Goal: Transaction & Acquisition: Subscribe to service/newsletter

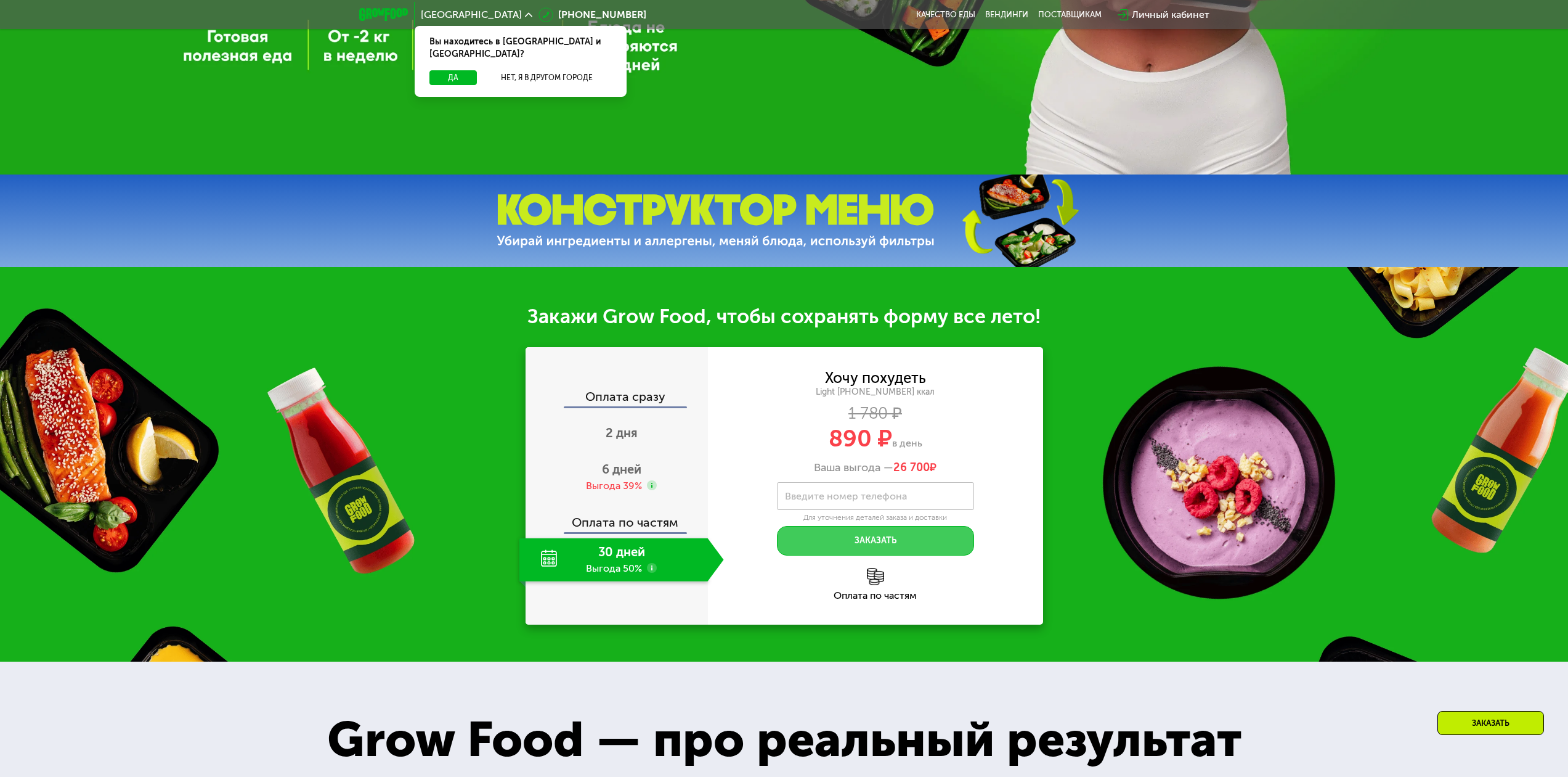
scroll to position [617, 0]
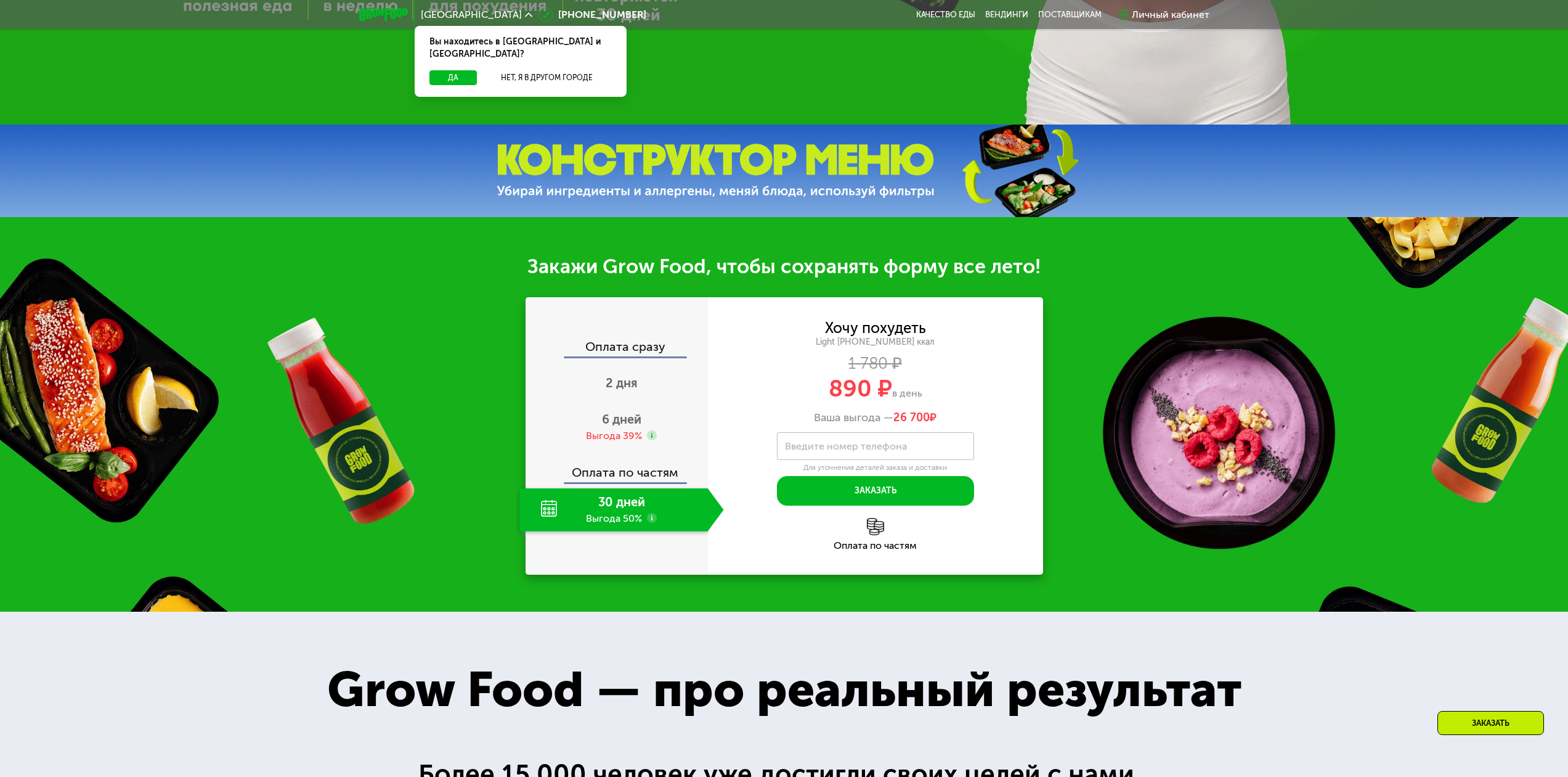
click at [672, 512] on div "30 дней Выгода 50%" at bounding box center [614, 510] width 189 height 44
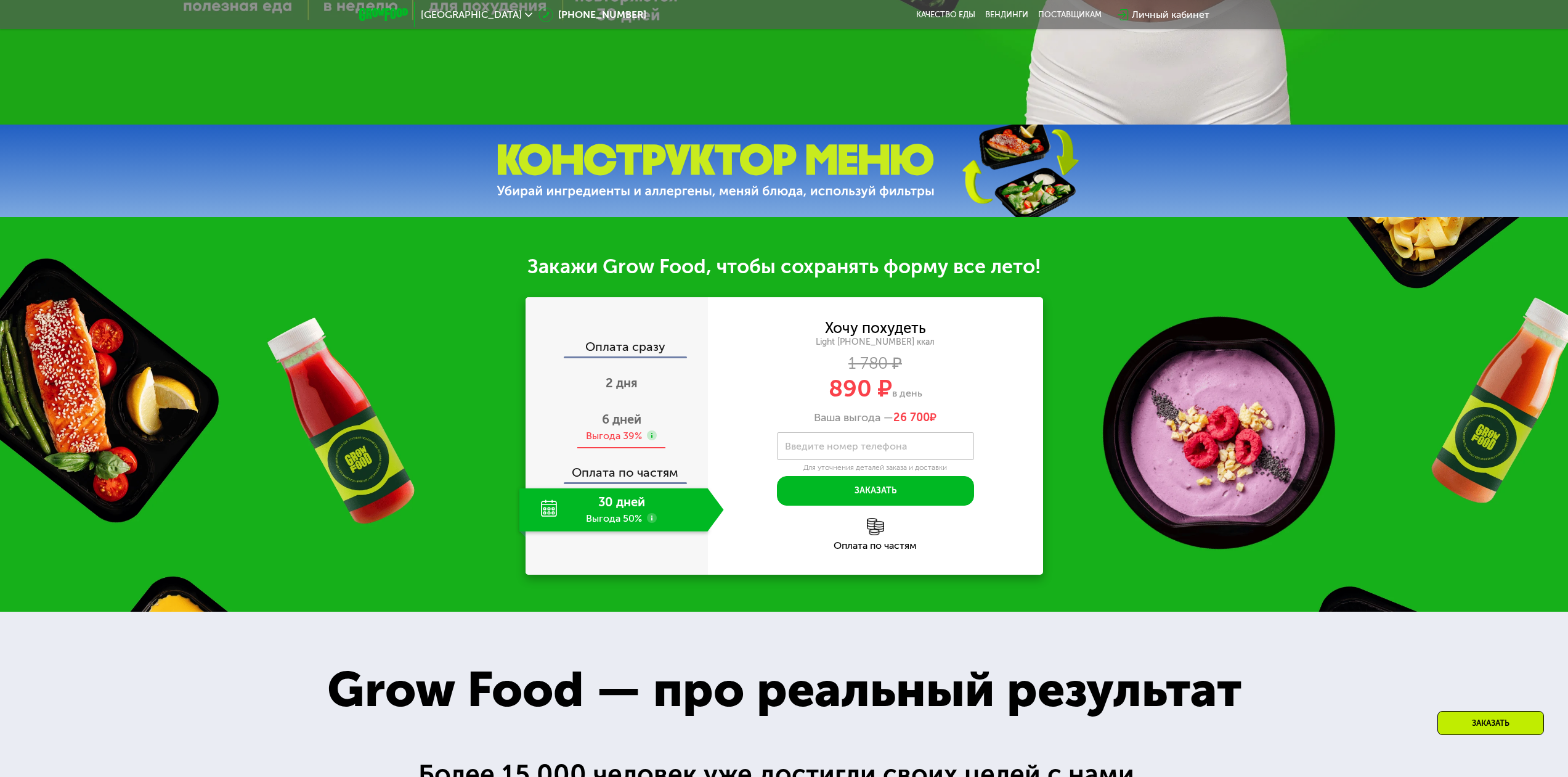
click at [662, 428] on div "6 дней Выгода 39%" at bounding box center [622, 428] width 205 height 44
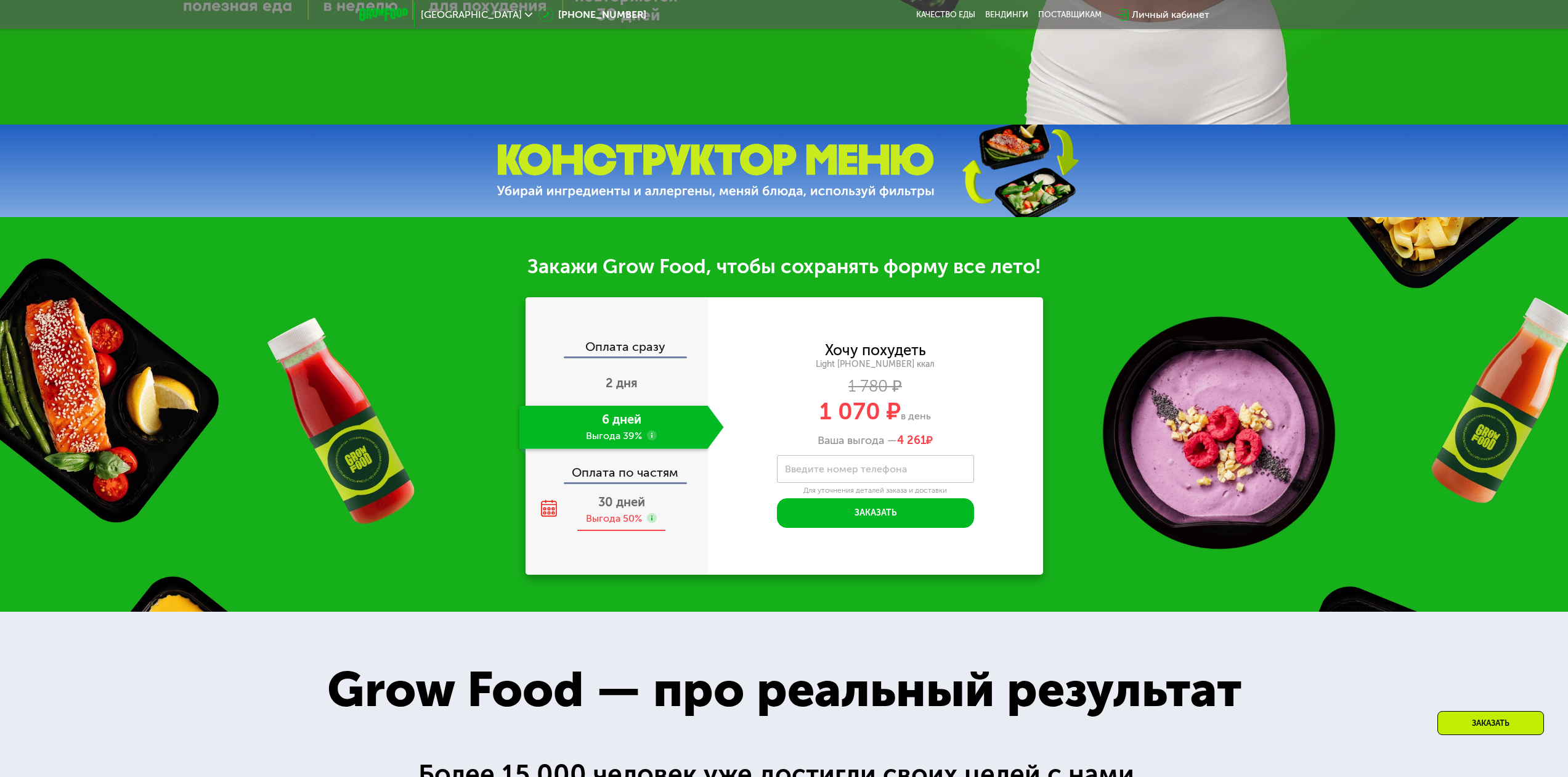
click at [670, 517] on div "30 дней Выгода 50%" at bounding box center [622, 510] width 205 height 44
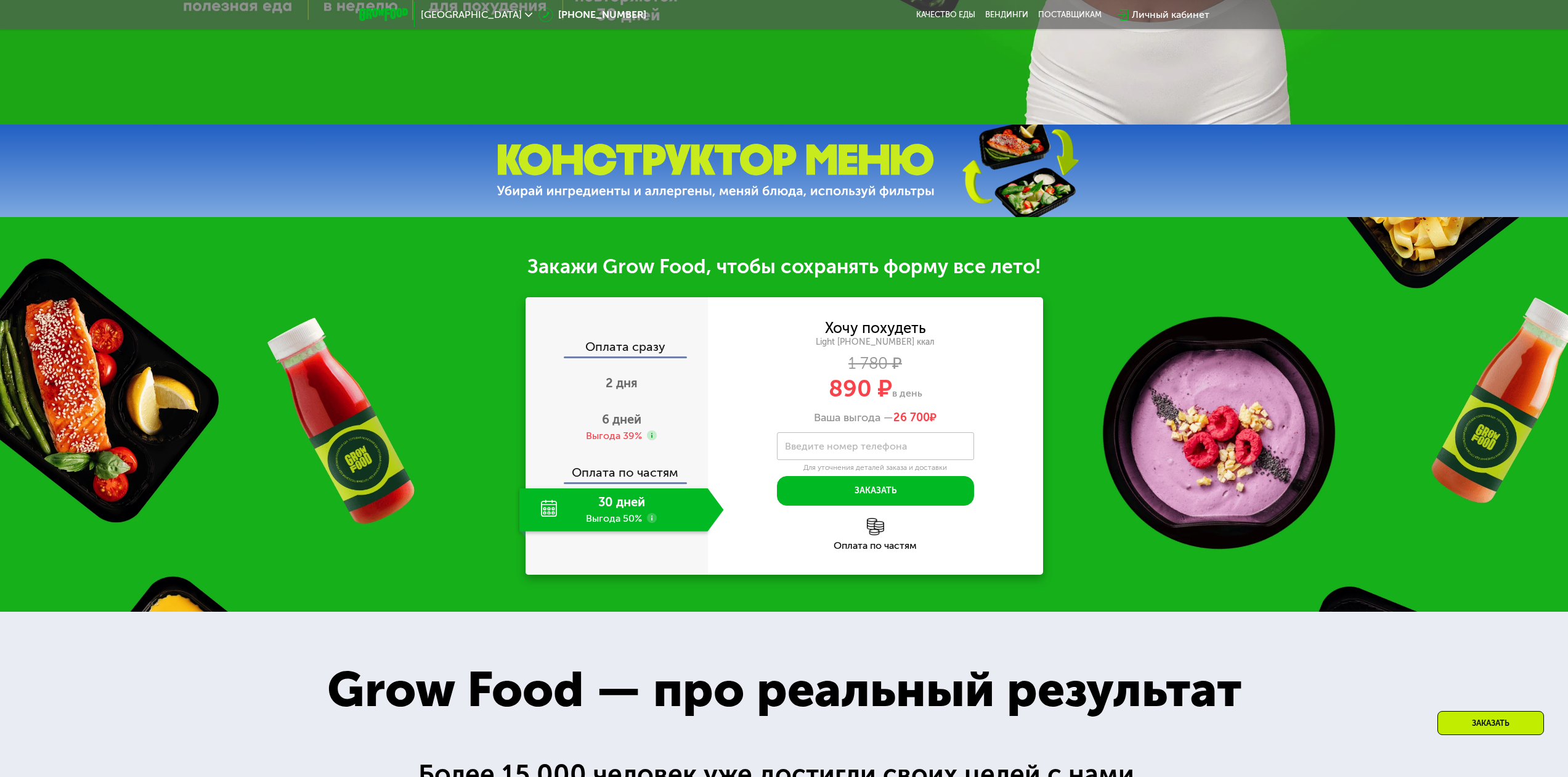
click at [904, 418] on span "26 700" at bounding box center [912, 417] width 37 height 14
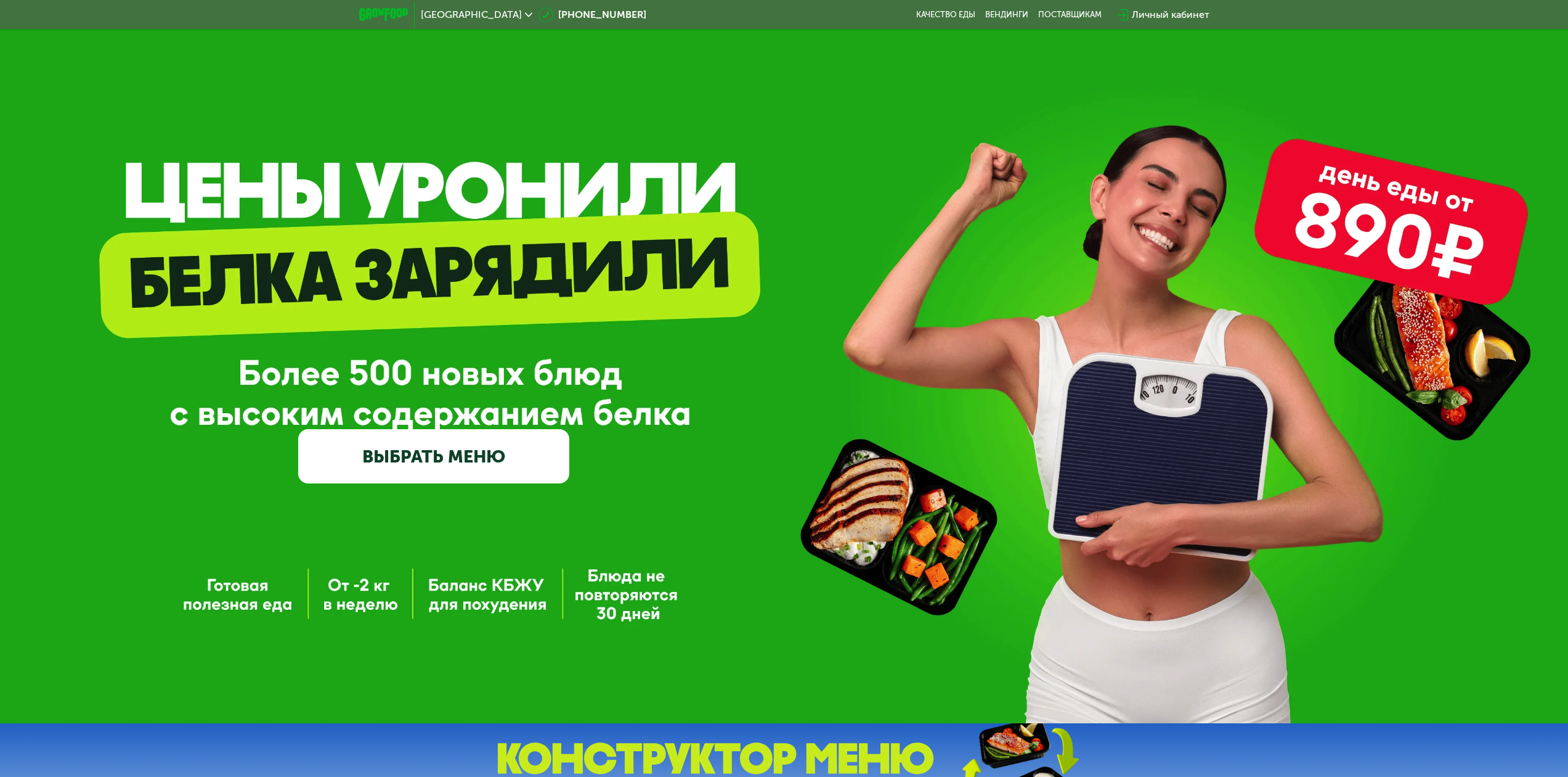
scroll to position [0, 0]
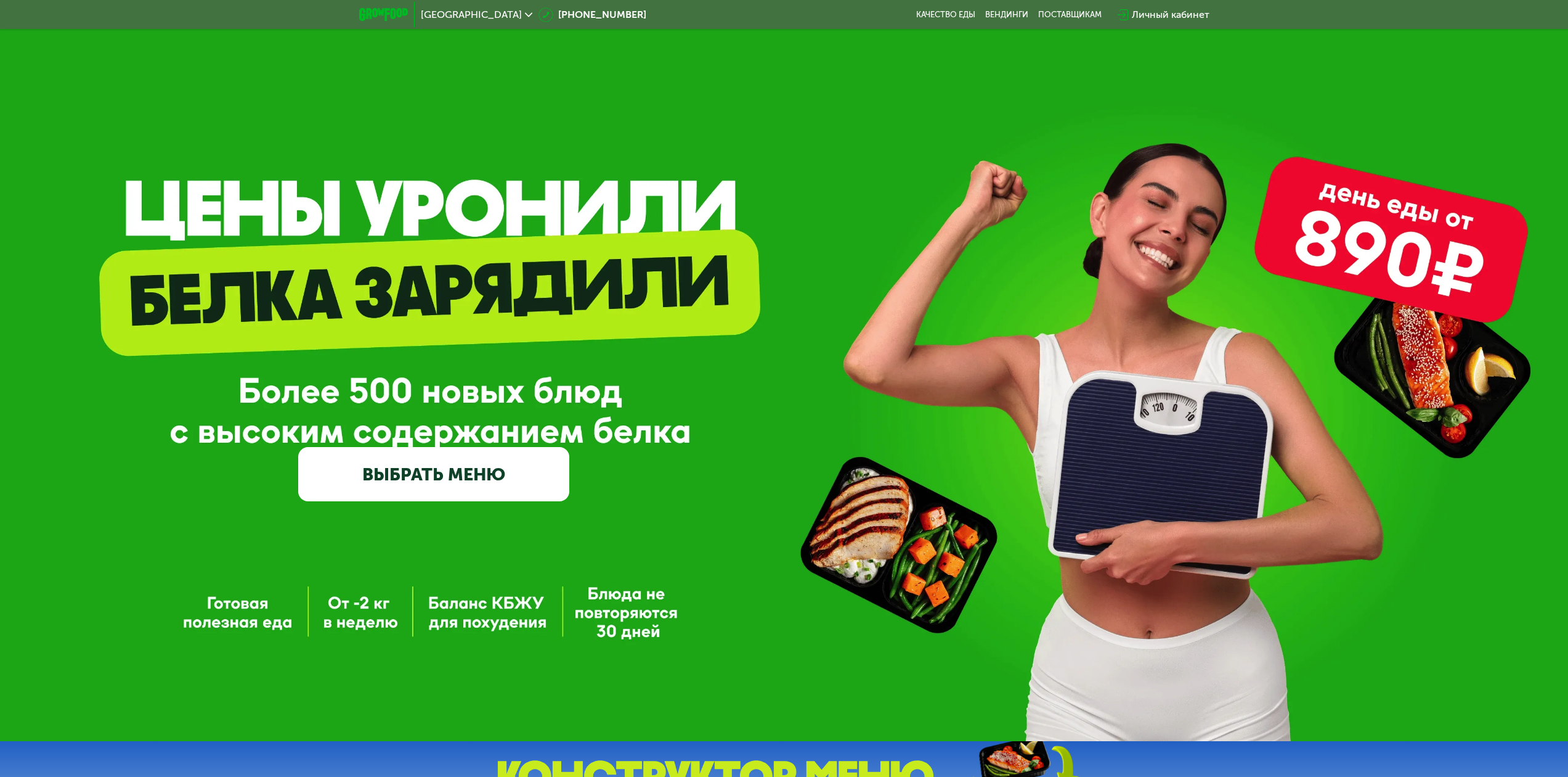
click at [446, 476] on link "ВЫБРАТЬ МЕНЮ" at bounding box center [434, 474] width 271 height 54
click at [461, 475] on link "ВЫБРАТЬ МЕНЮ" at bounding box center [434, 474] width 271 height 54
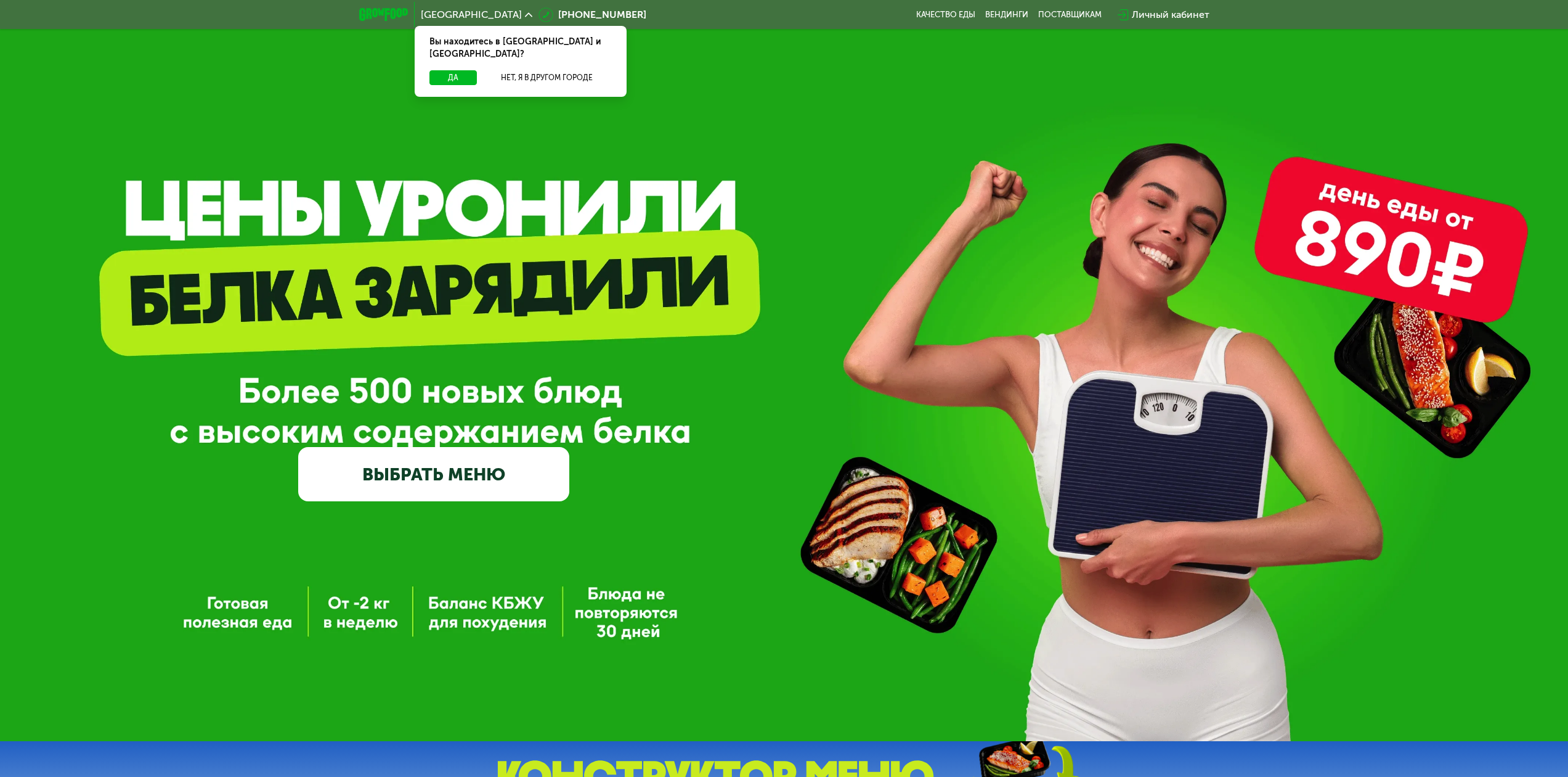
click at [445, 474] on link "ВЫБРАТЬ МЕНЮ" at bounding box center [434, 474] width 271 height 54
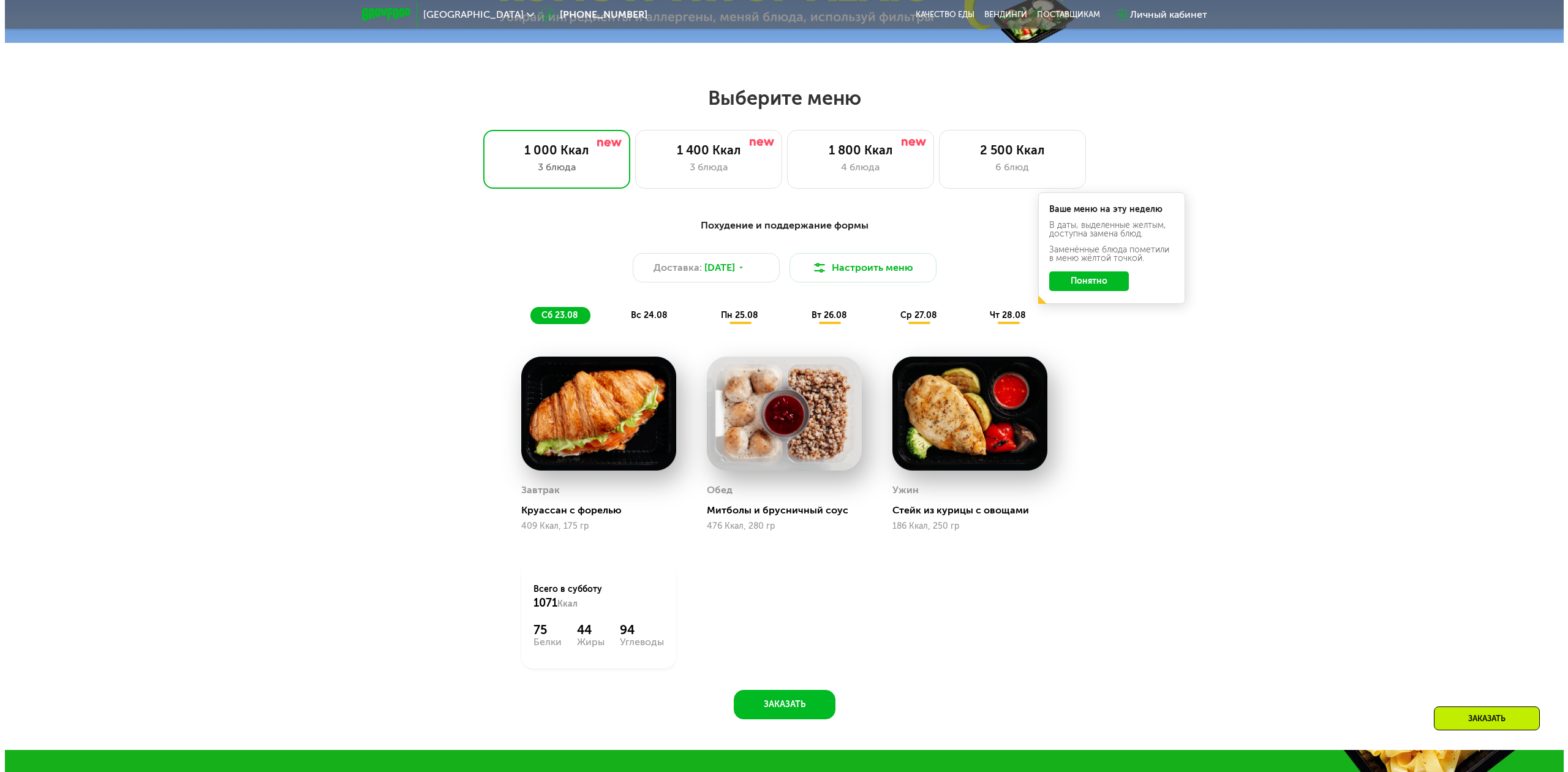
scroll to position [846, 0]
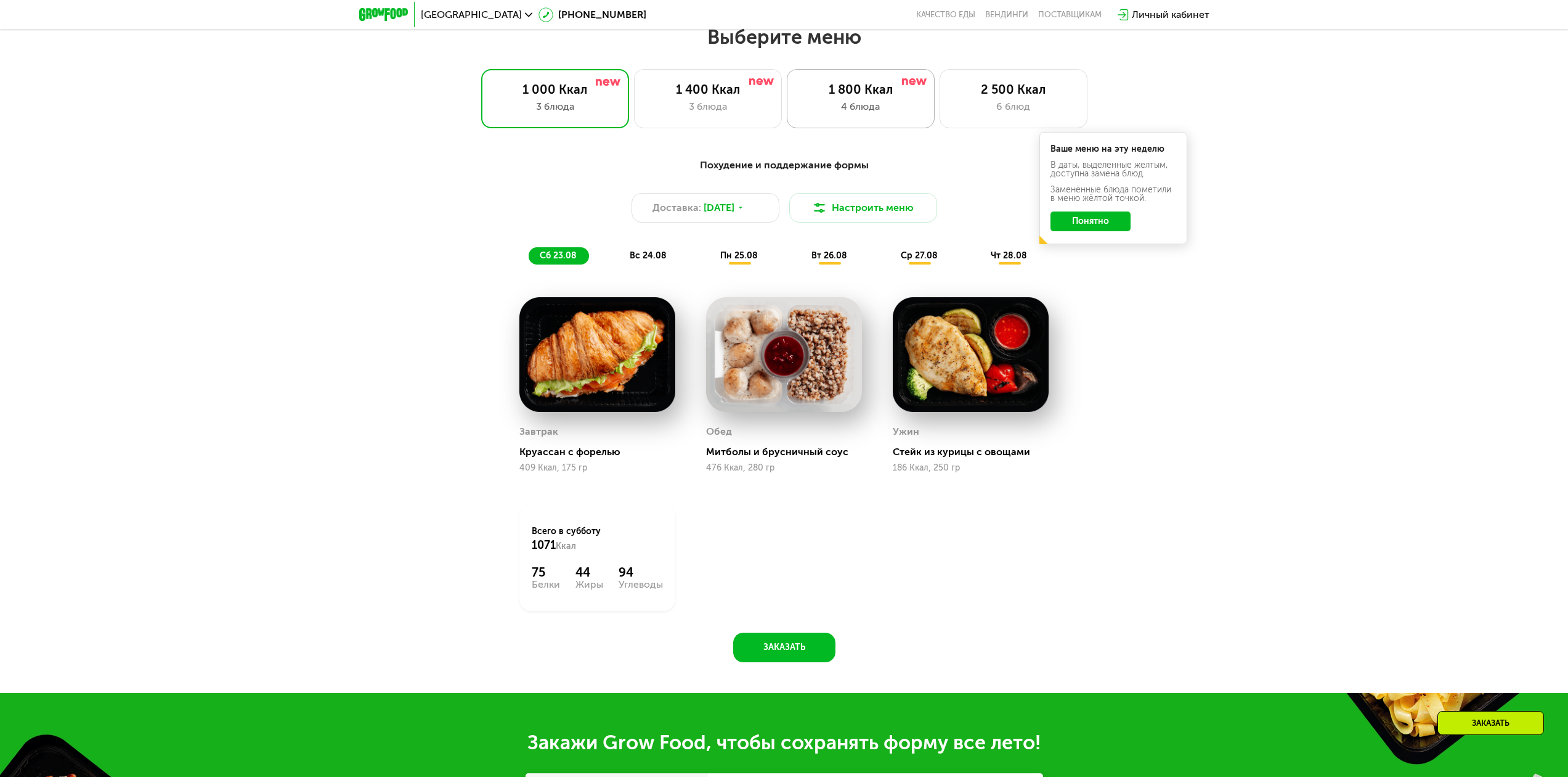
click at [855, 111] on div "4 блюда" at bounding box center [861, 106] width 122 height 15
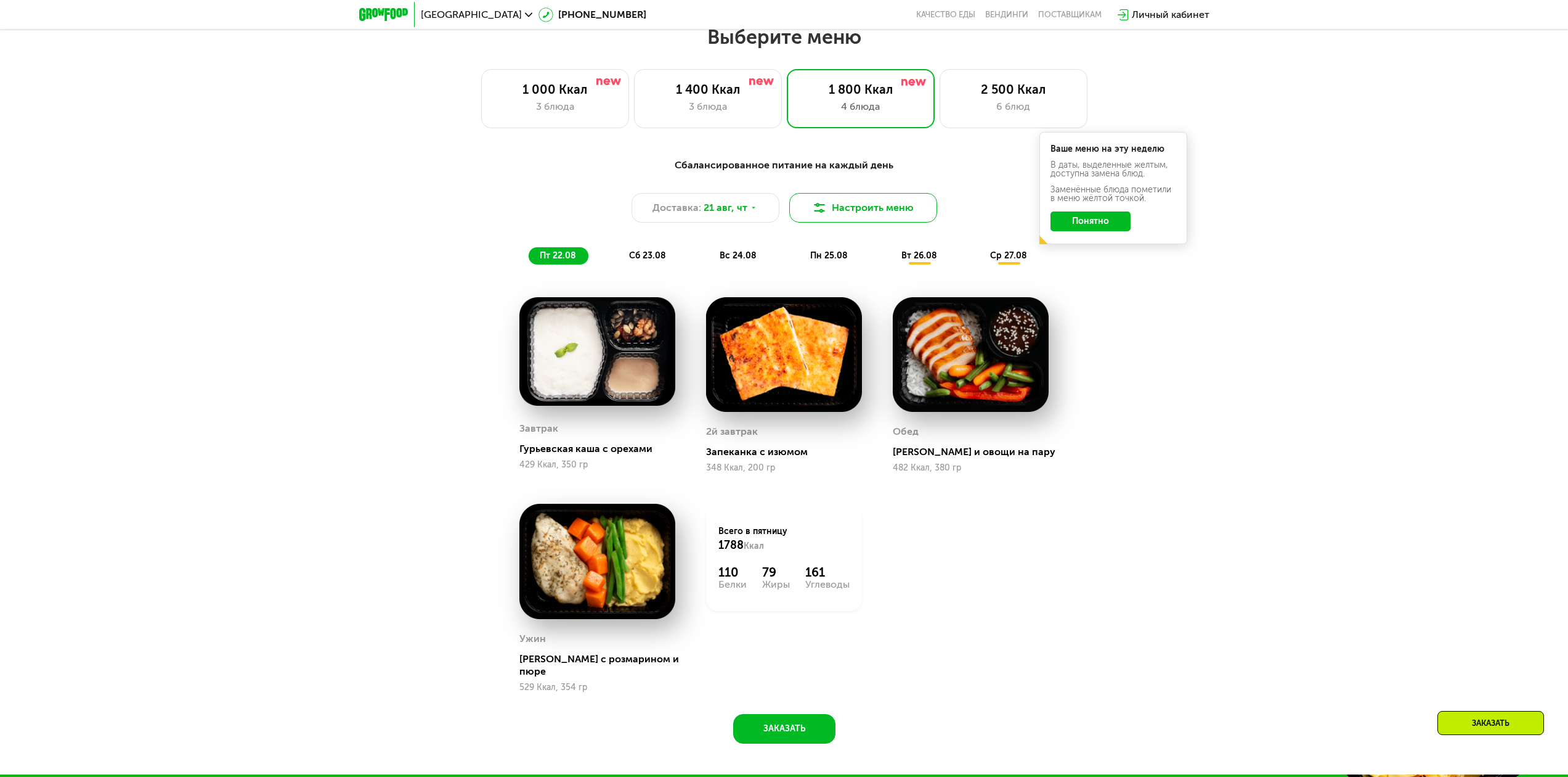
click at [826, 221] on button "Настроить меню" at bounding box center [864, 208] width 148 height 30
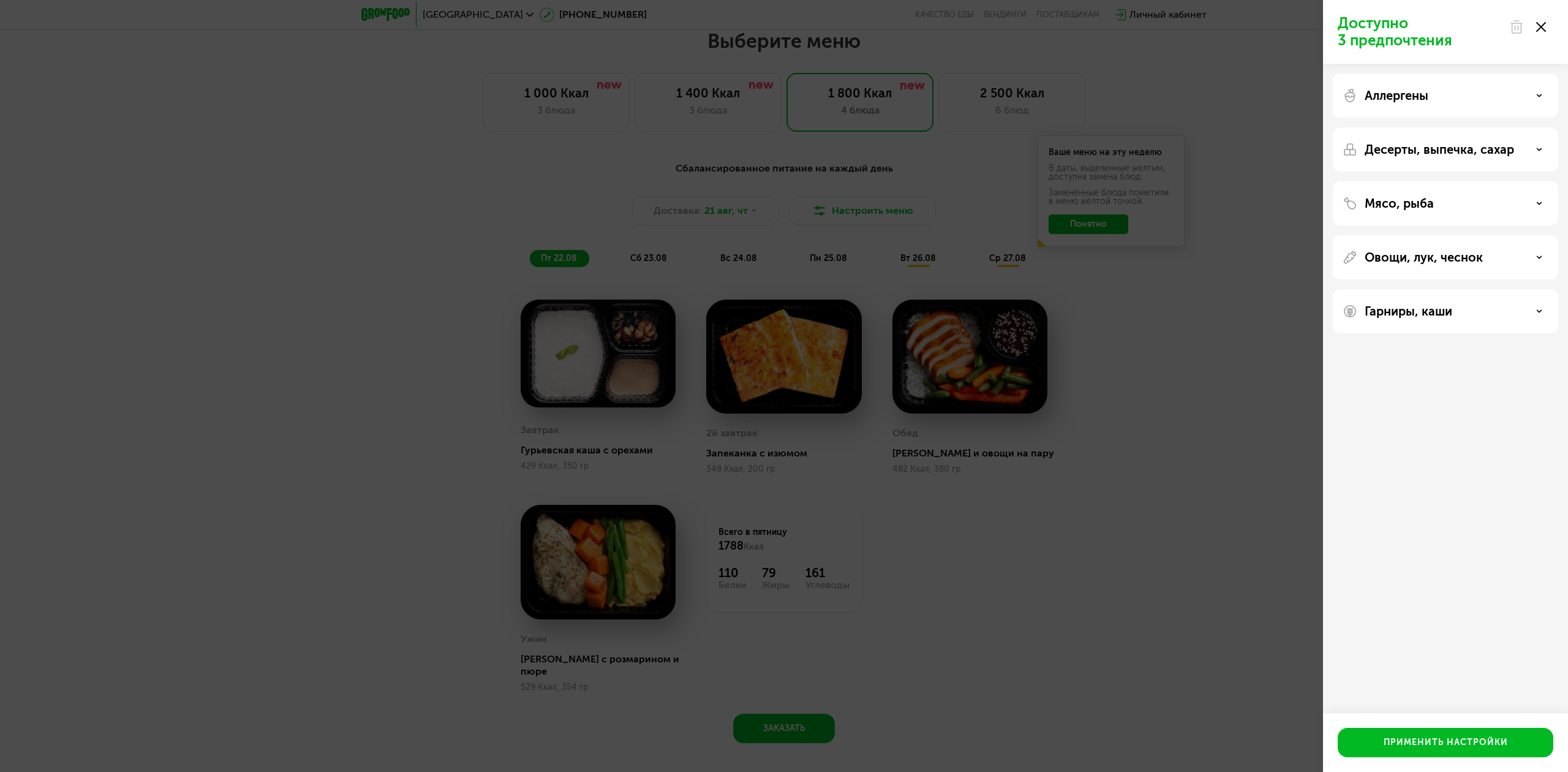
click at [1429, 98] on p "Аллергены" at bounding box center [1397, 95] width 64 height 15
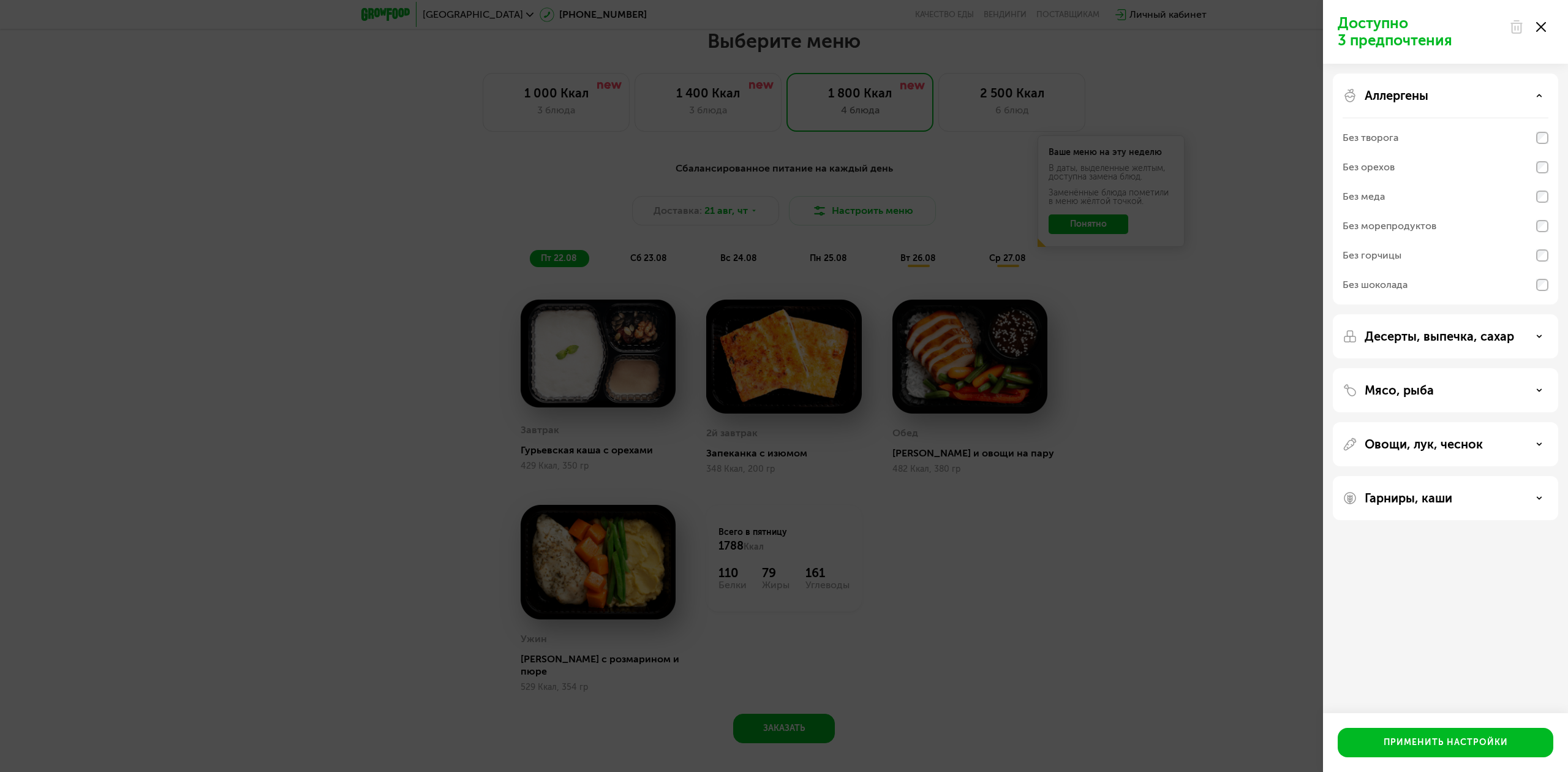
click at [1437, 89] on div "Аллергены" at bounding box center [1446, 95] width 206 height 15
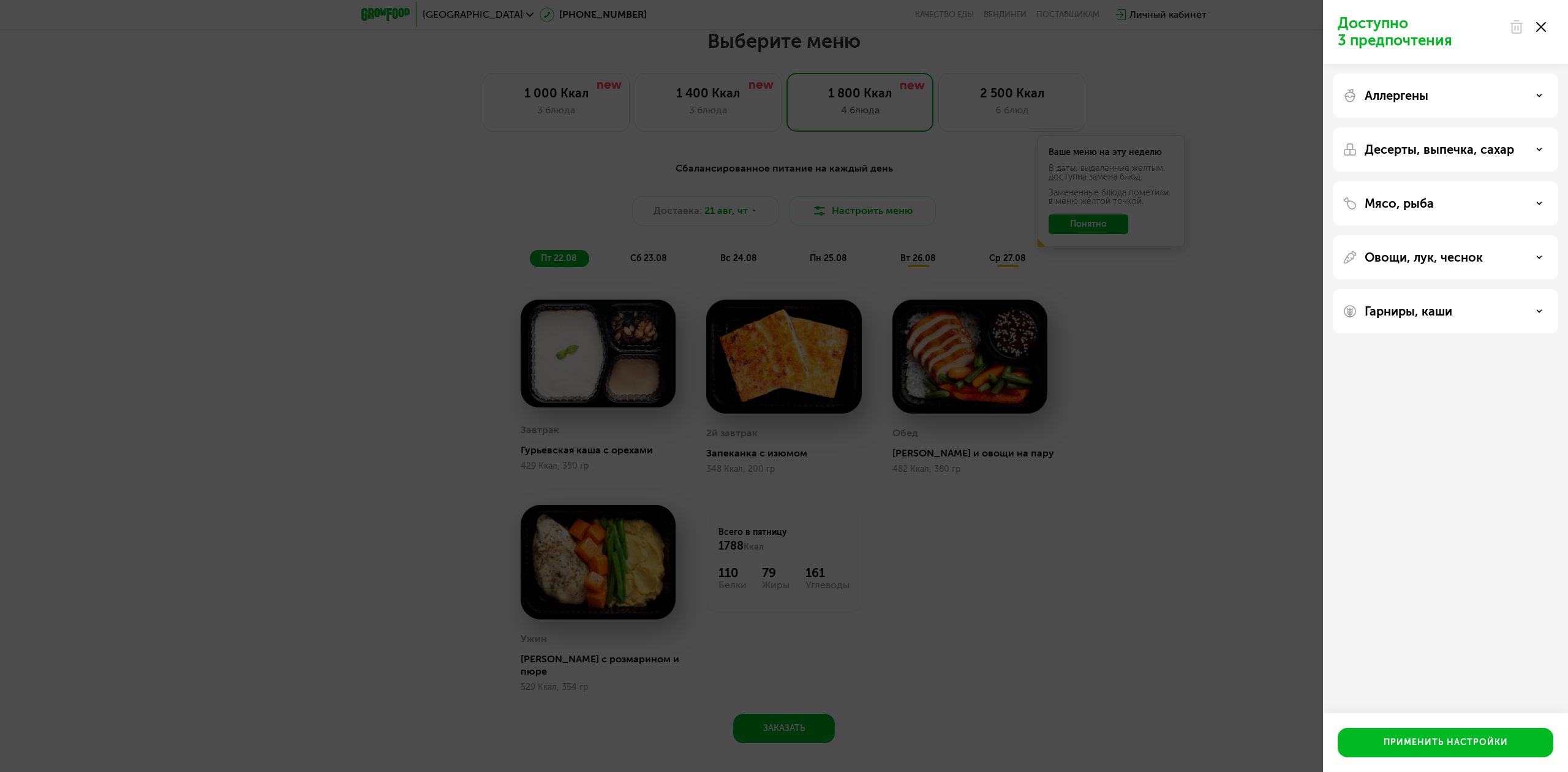
click at [1414, 154] on p "Десерты, выпечка, сахар" at bounding box center [1439, 149] width 150 height 15
click at [1395, 332] on p "Мясо, рыба" at bounding box center [1399, 331] width 69 height 15
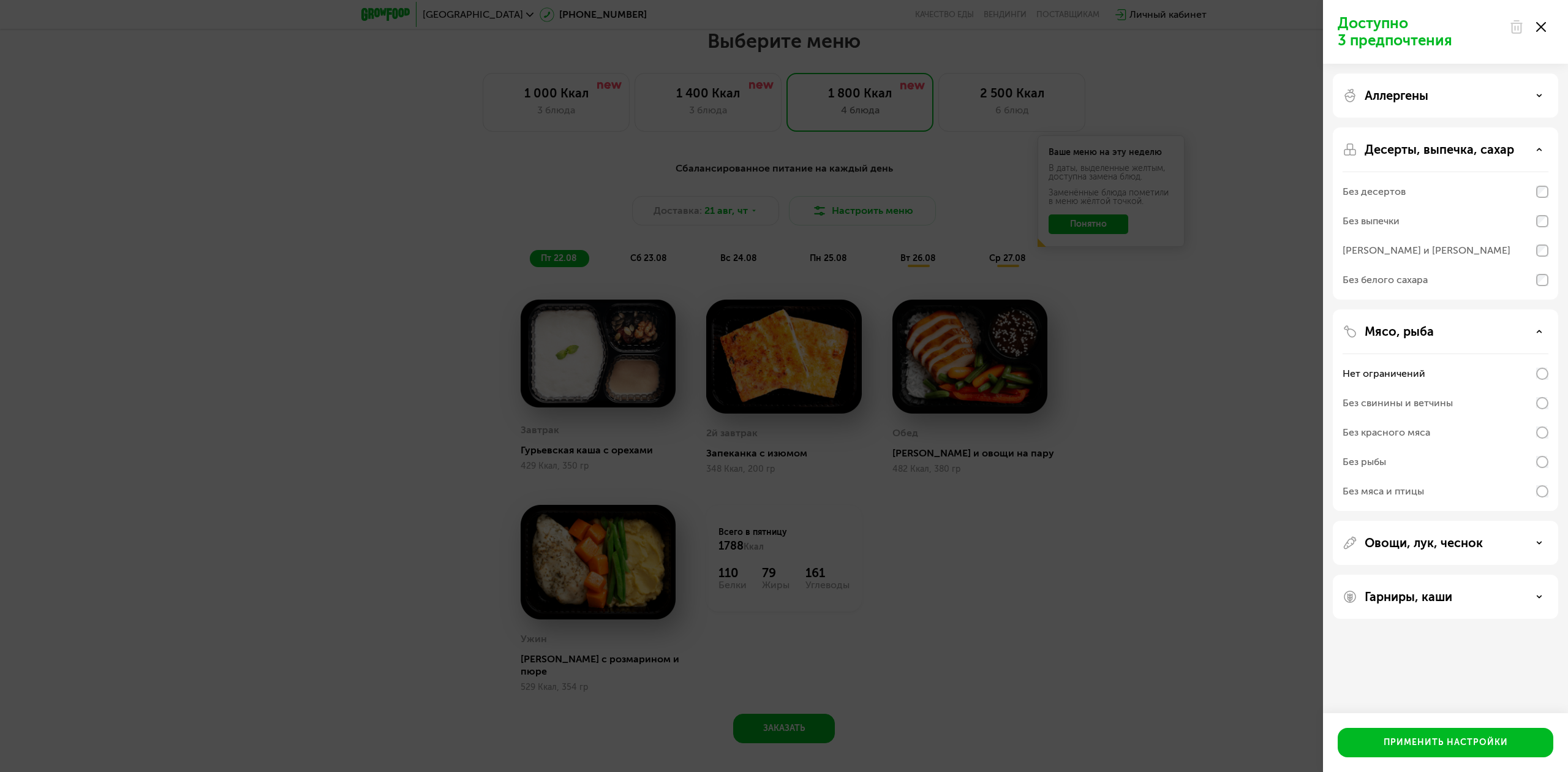
click at [1430, 575] on div "Овощи, лук, чеснок" at bounding box center [1445, 596] width 225 height 44
click at [1433, 543] on p "Овощи, лук, чеснок" at bounding box center [1423, 543] width 119 height 15
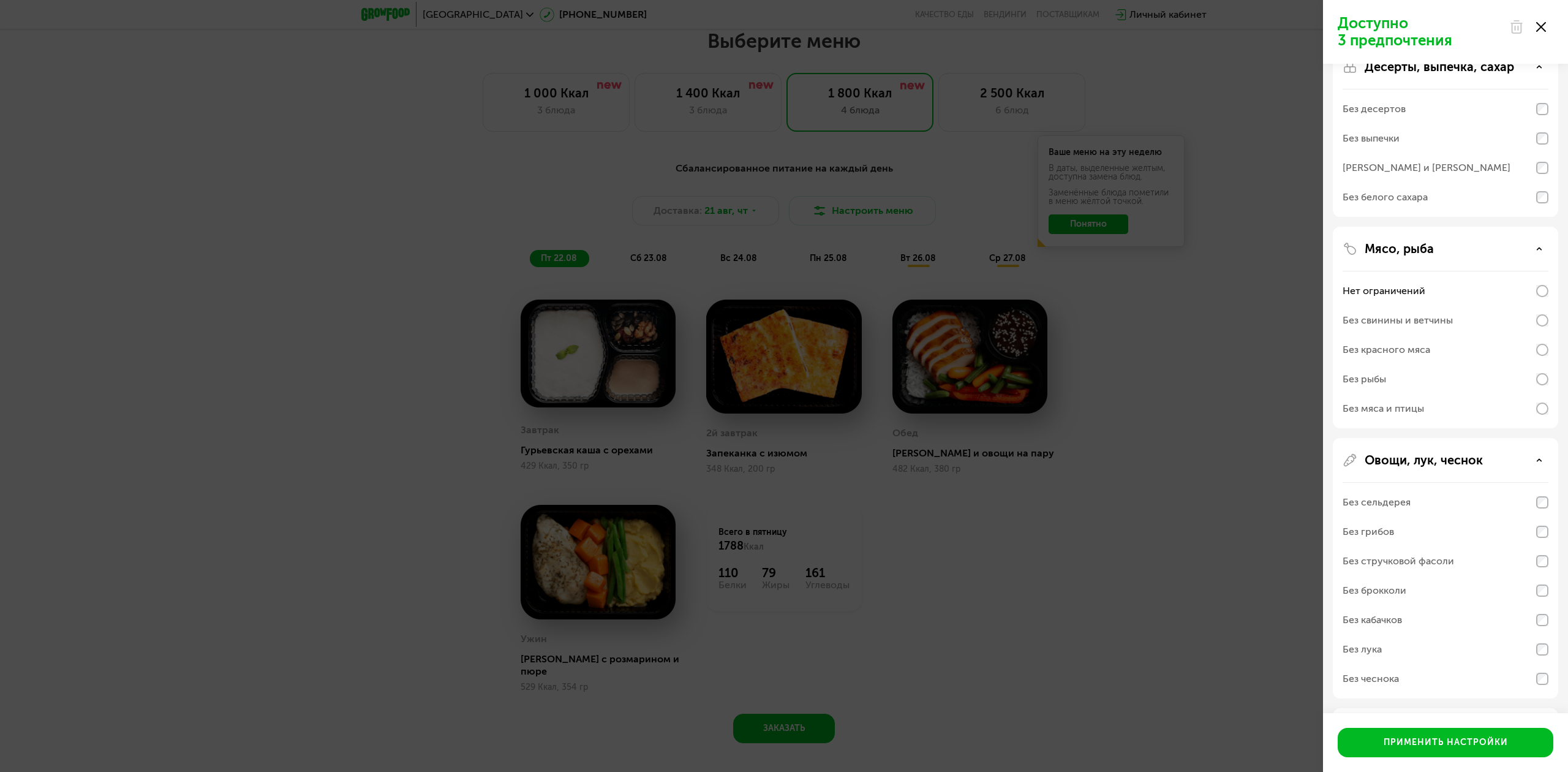
scroll to position [134, 0]
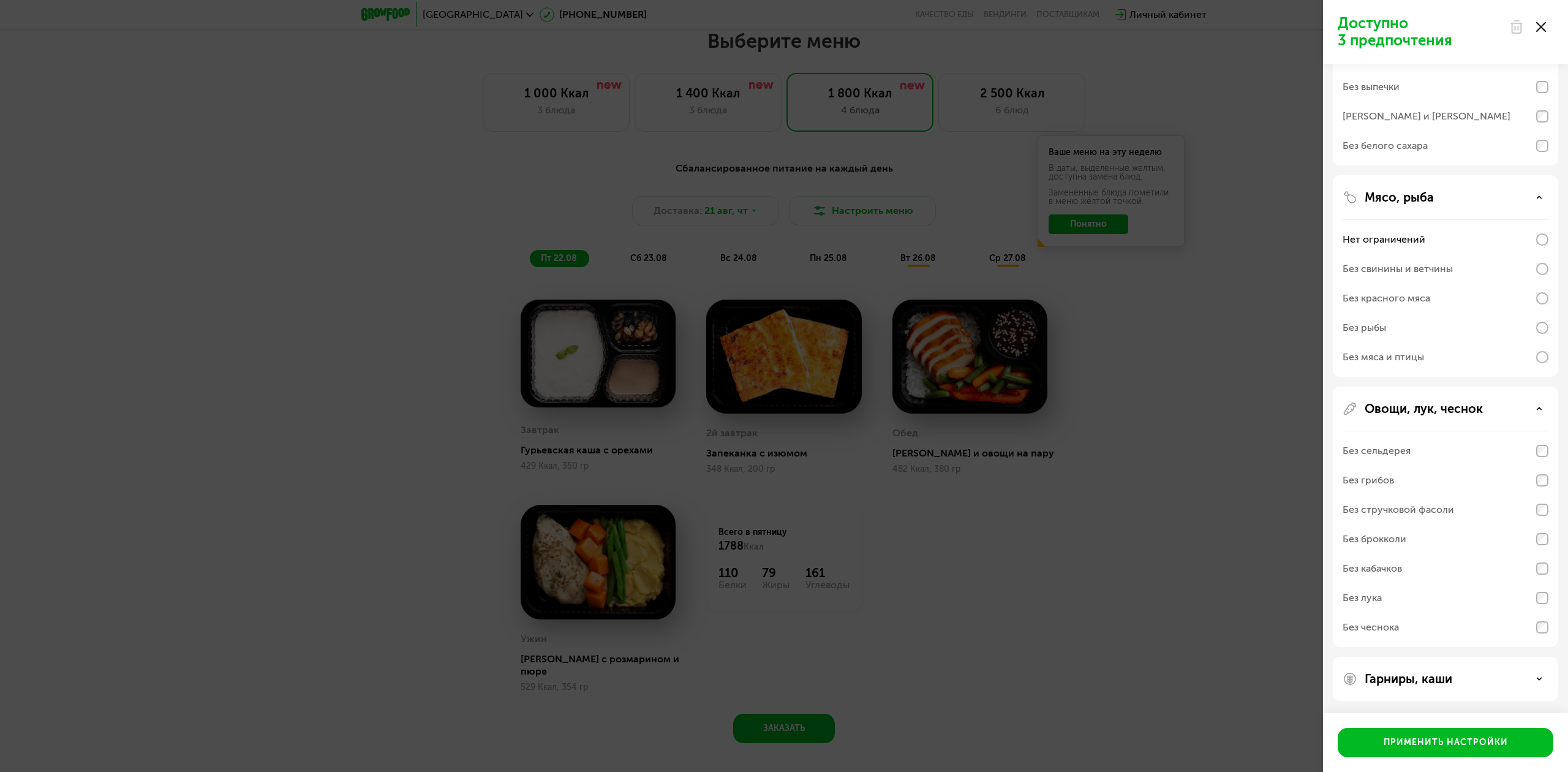
click at [1414, 662] on div "Гарниры, каши" at bounding box center [1445, 679] width 225 height 44
click at [1416, 672] on p "Гарниры, каши" at bounding box center [1408, 679] width 87 height 15
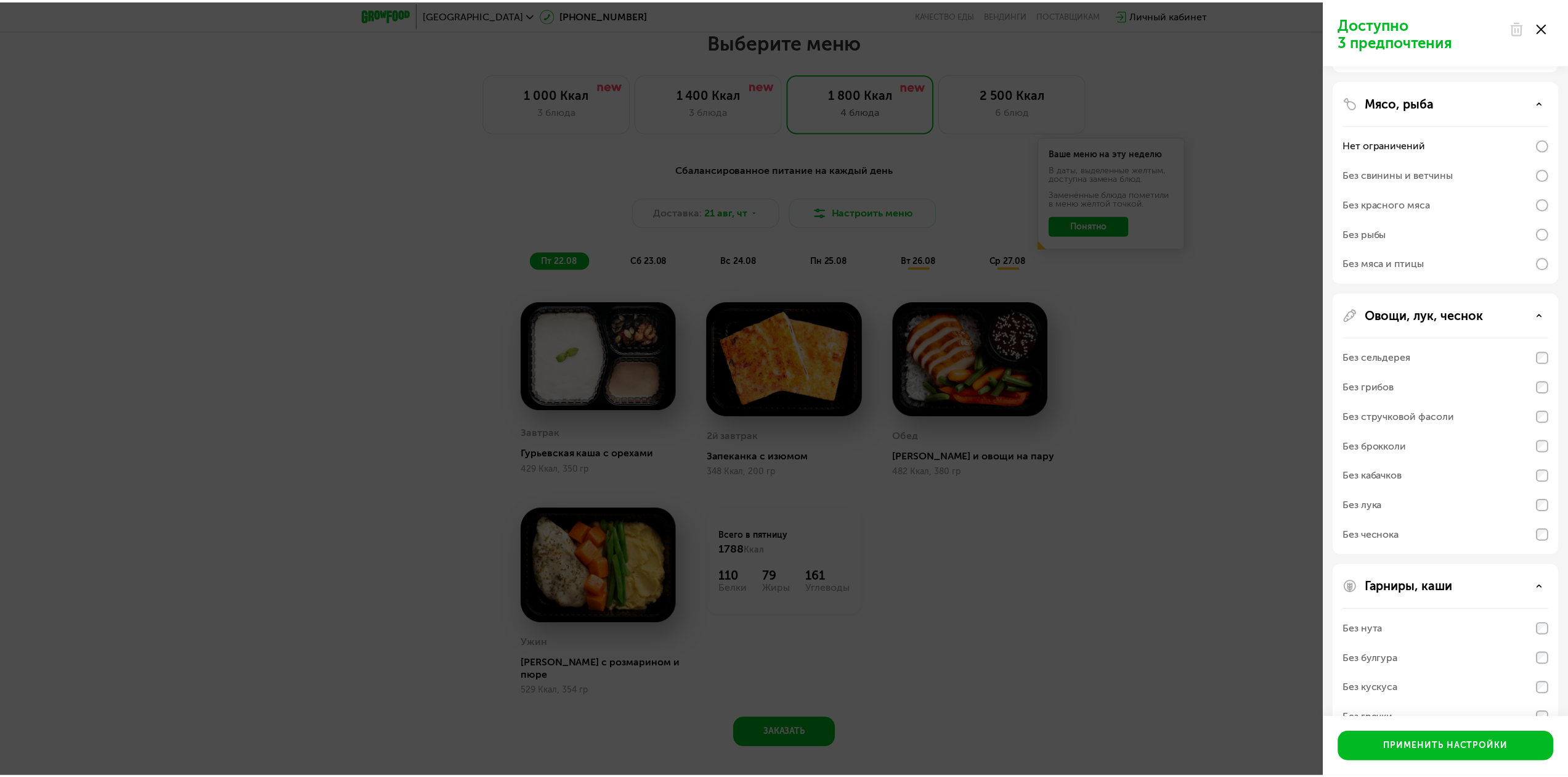
scroll to position [294, 0]
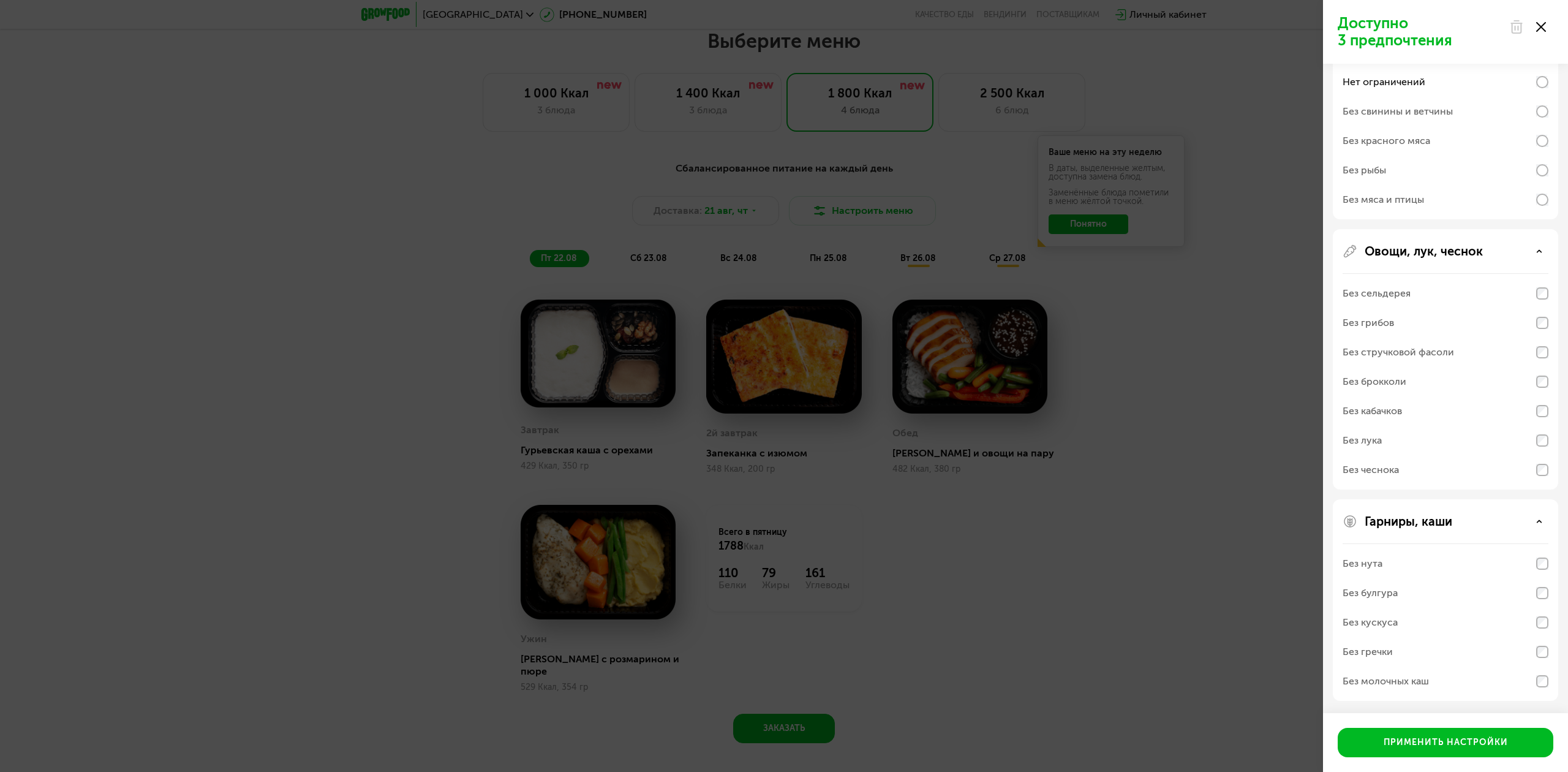
click at [1179, 548] on div "Доступно 3 предпочтения Аллергены Десерты, выпечка, сахар Без десертов Без выпе…" at bounding box center [784, 386] width 1568 height 772
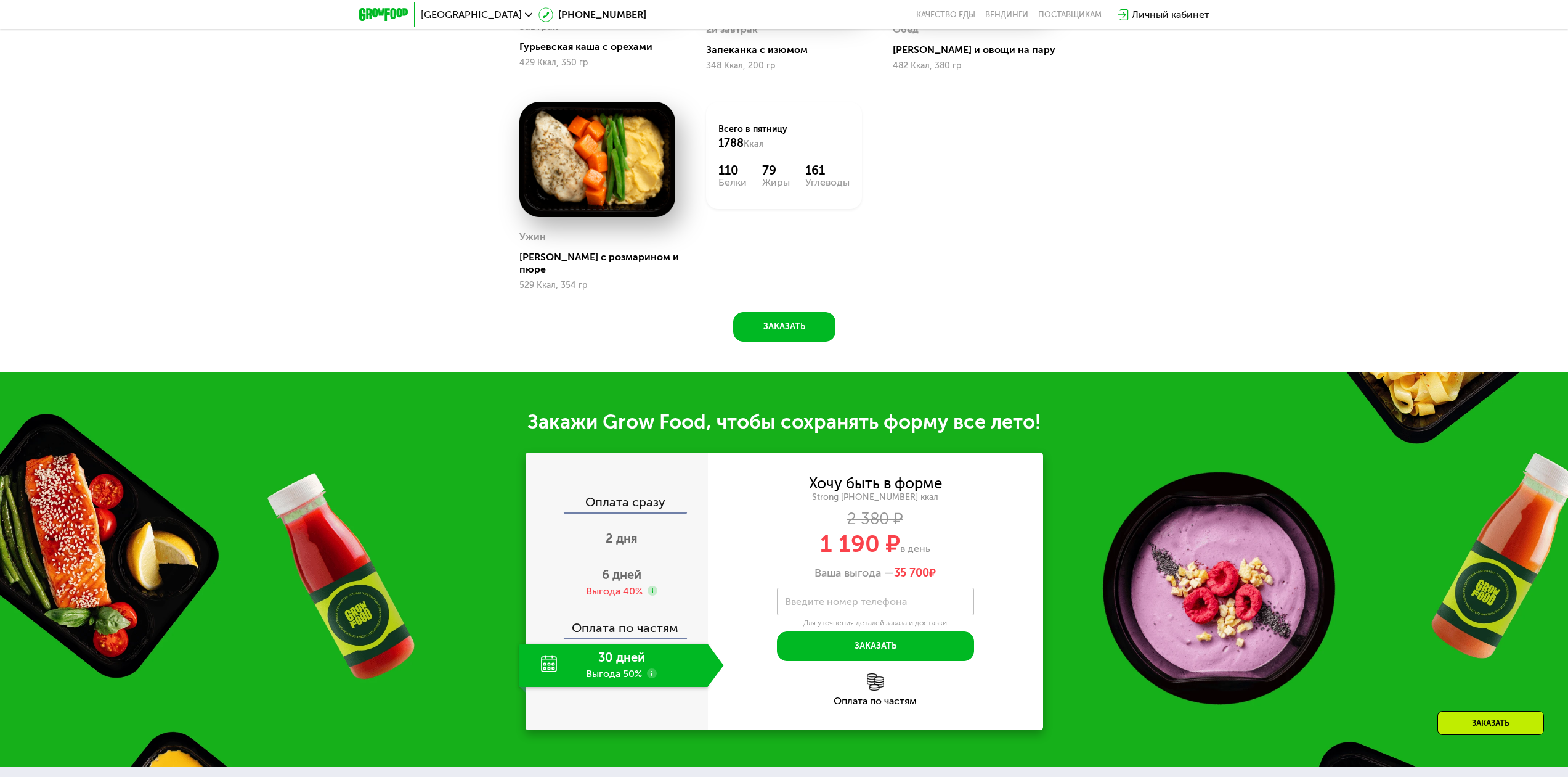
scroll to position [1284, 0]
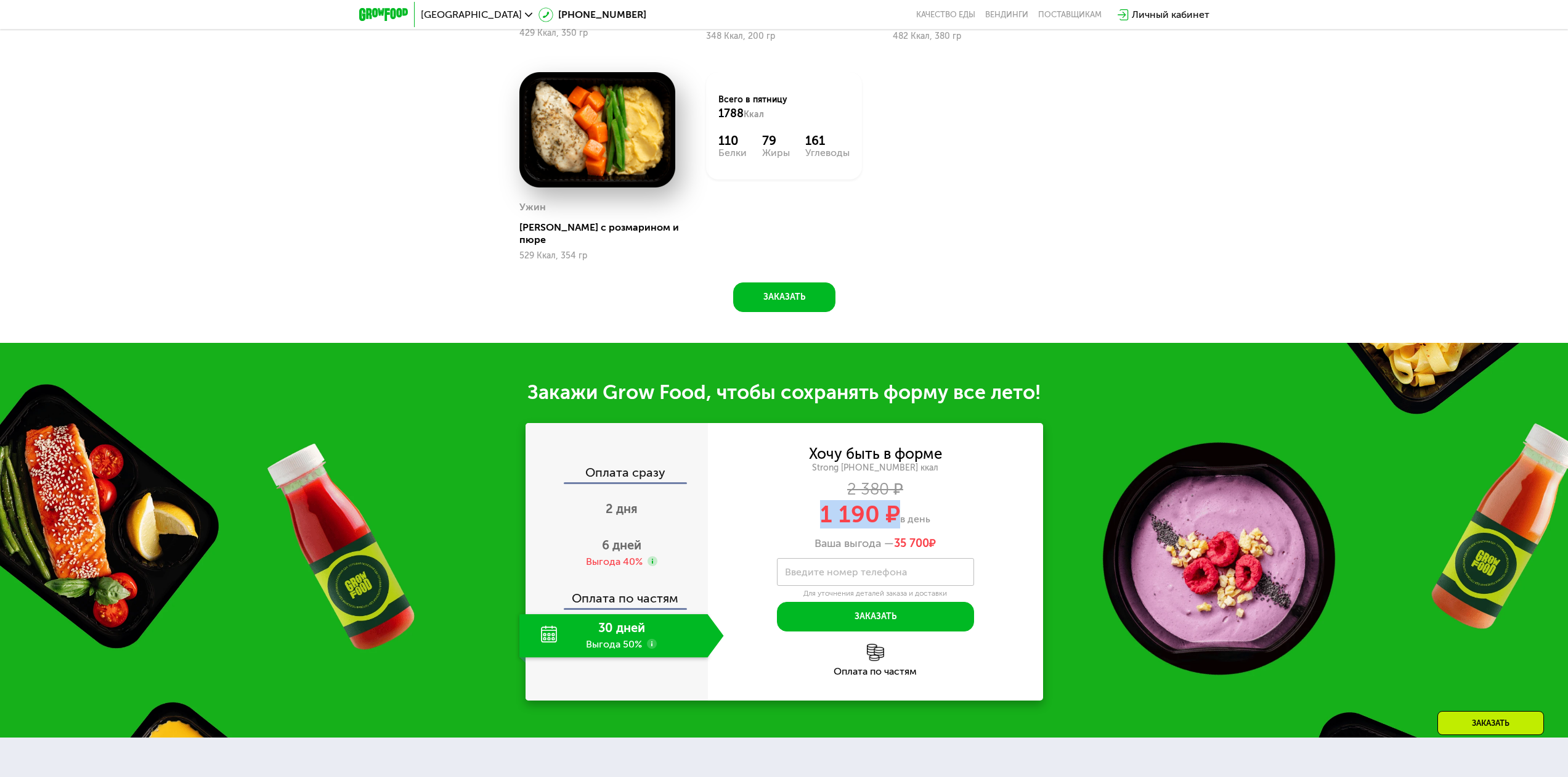
drag, startPoint x: 821, startPoint y: 507, endPoint x: 898, endPoint y: 510, distance: 77.1
click at [898, 510] on div "1 190 ₽ в день" at bounding box center [875, 514] width 335 height 24
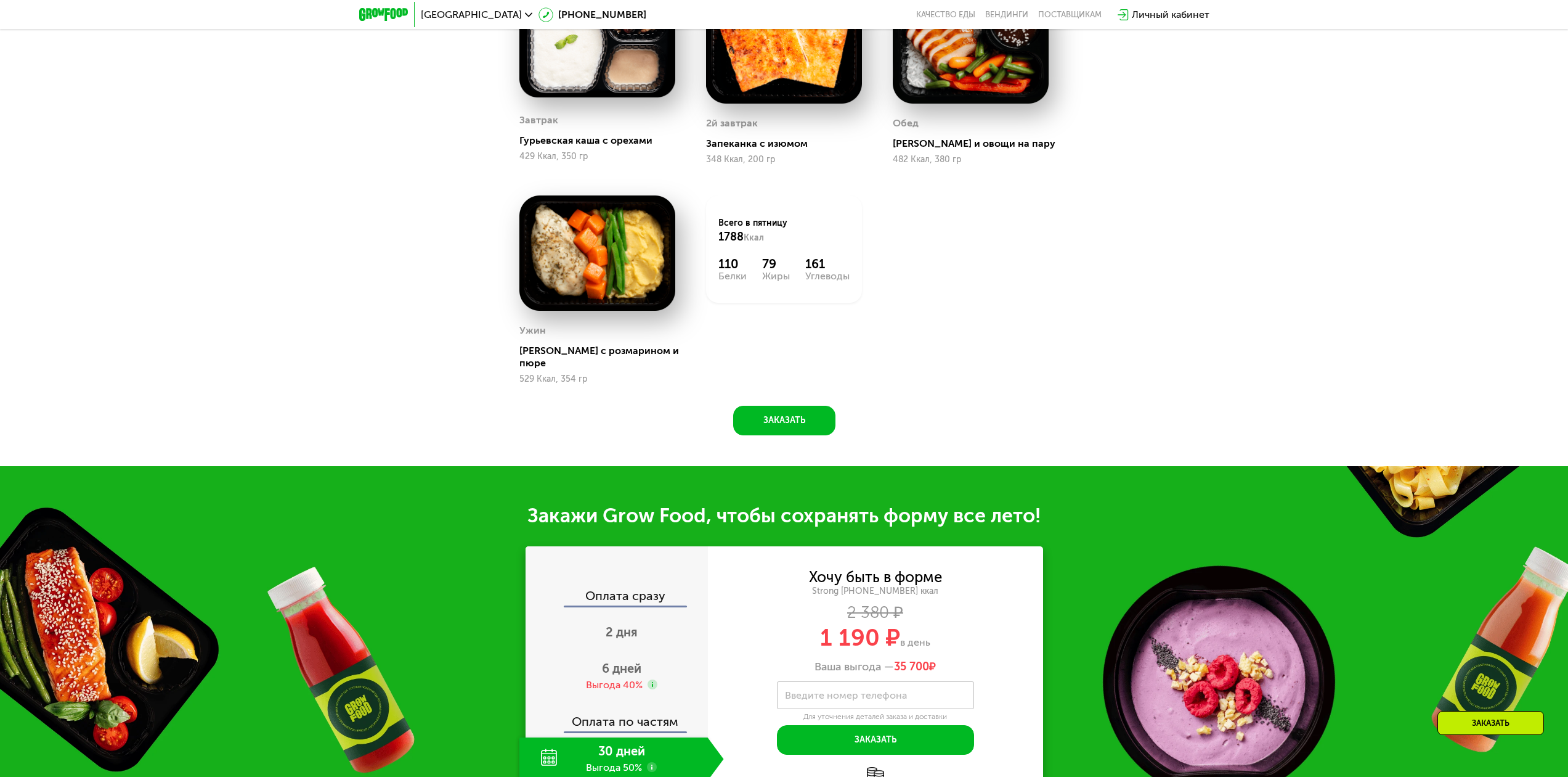
click at [928, 428] on div "Сбалансированное питание на каждый день Доставка: 21 авг, чт Настроить меню пт …" at bounding box center [784, 139] width 759 height 593
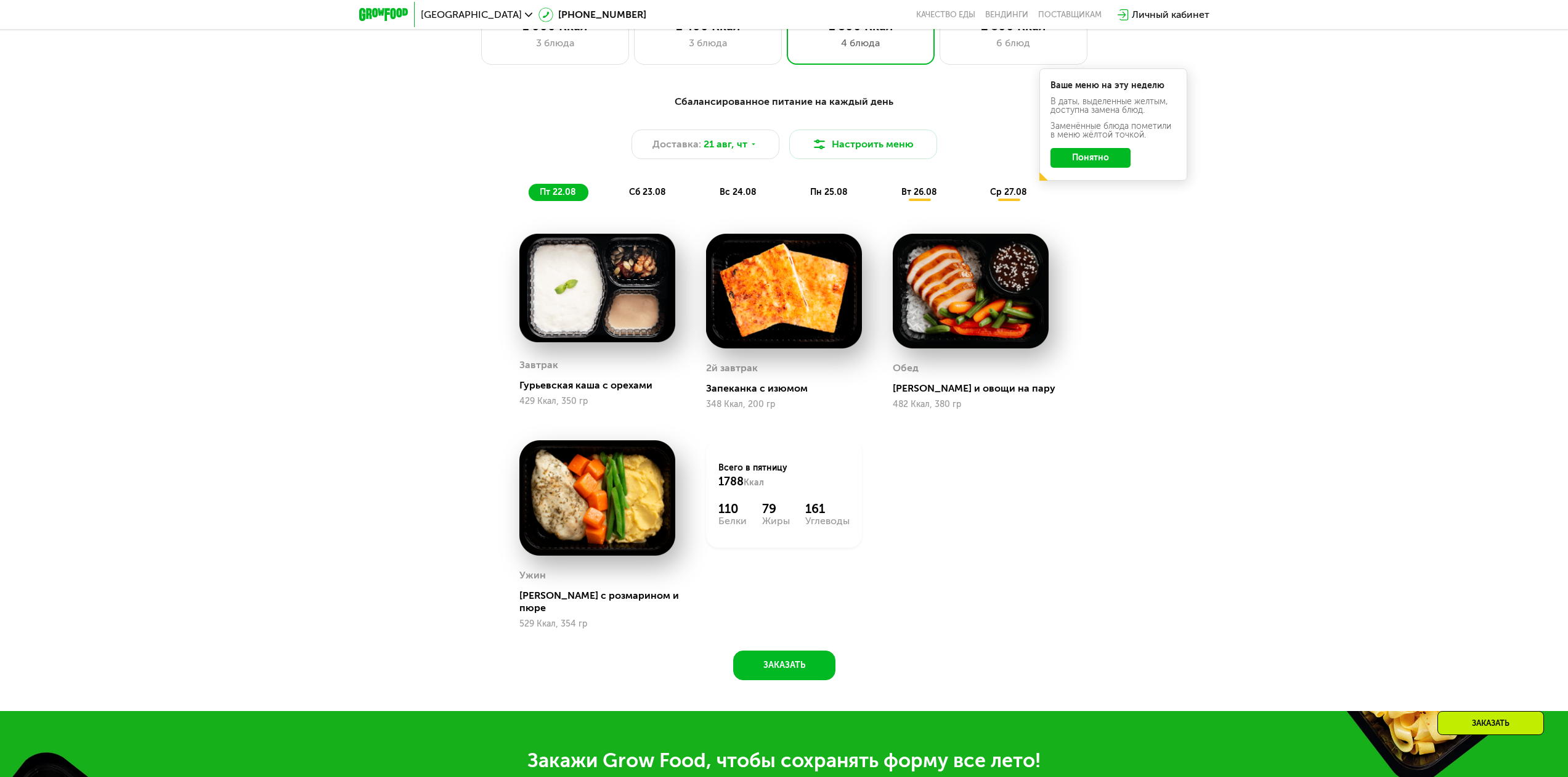
scroll to position [914, 0]
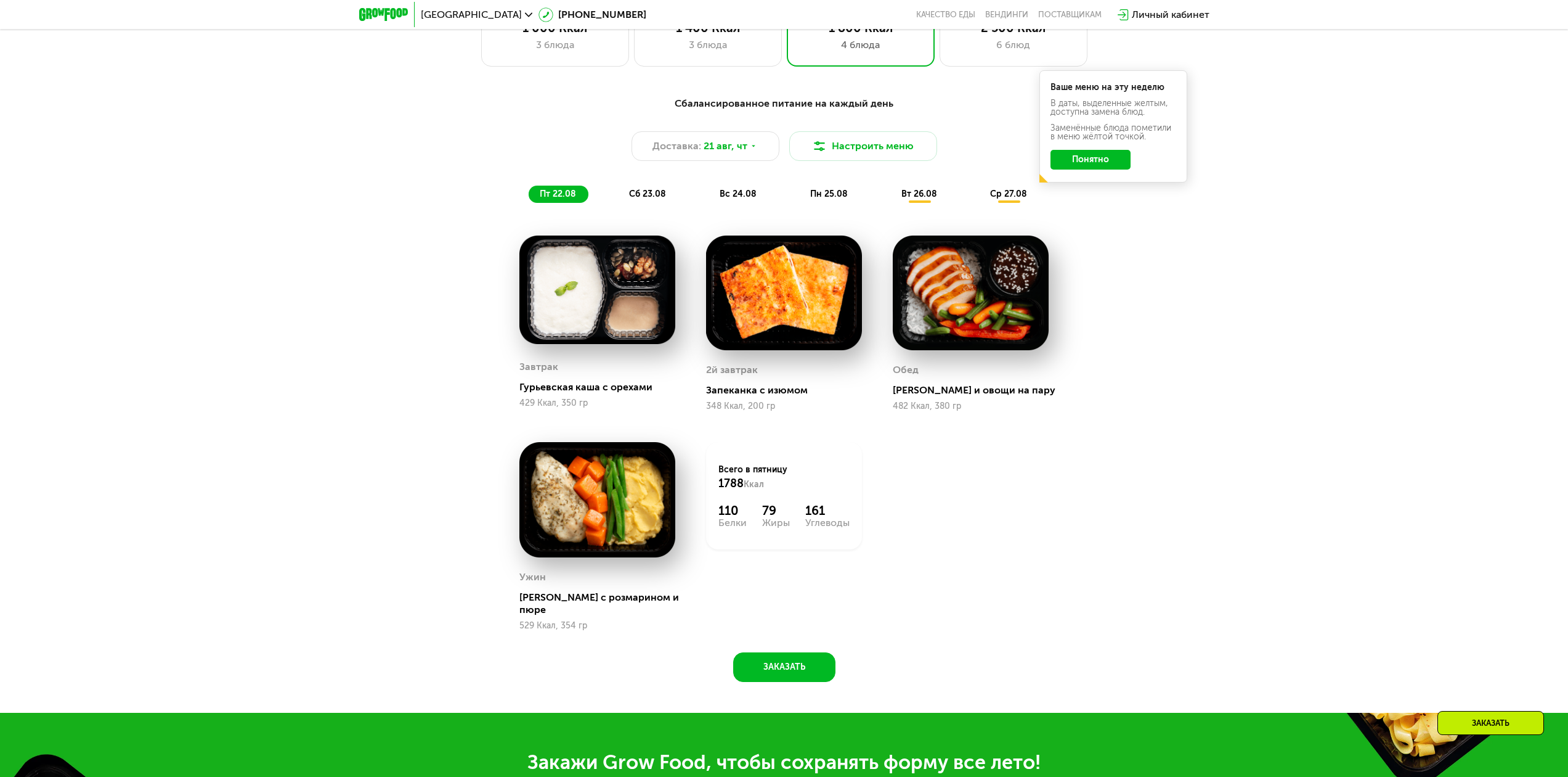
click at [650, 193] on span "сб 23.08" at bounding box center [648, 194] width 37 height 10
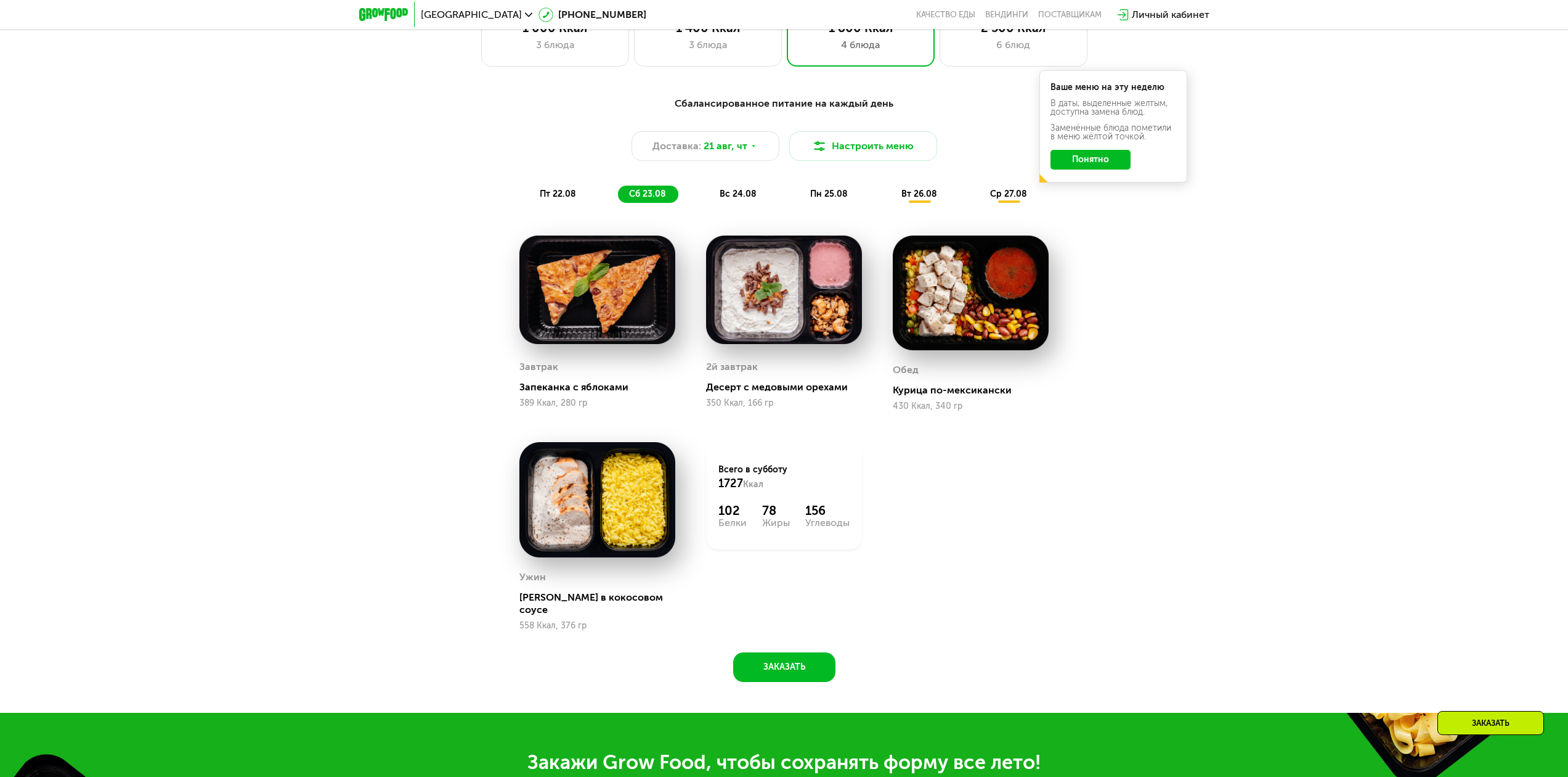
click at [1090, 166] on button "Понятно" at bounding box center [1091, 159] width 80 height 20
click at [743, 199] on span "вс 24.08" at bounding box center [738, 194] width 37 height 10
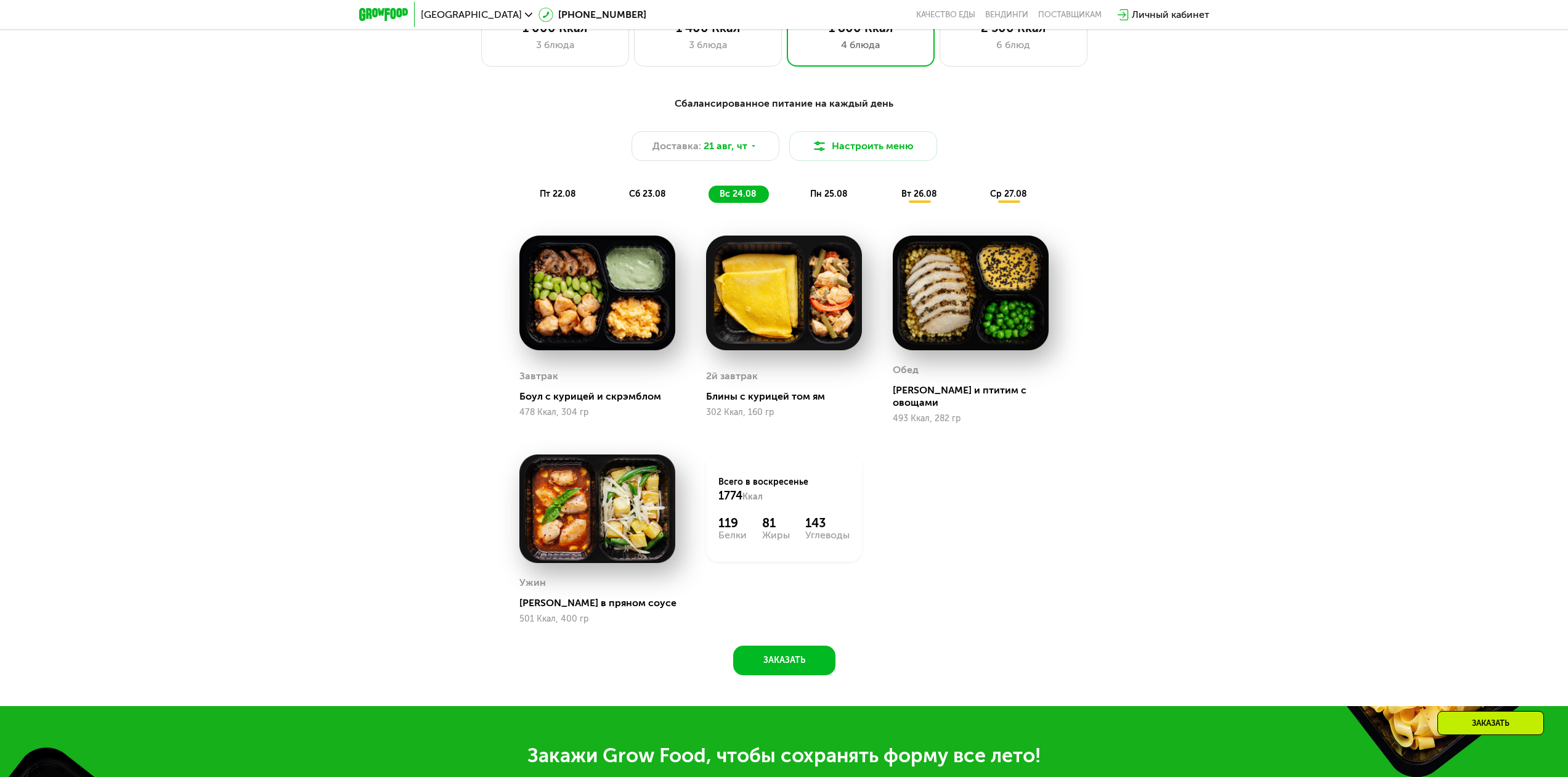
click at [831, 199] on span "пн 25.08" at bounding box center [829, 194] width 37 height 10
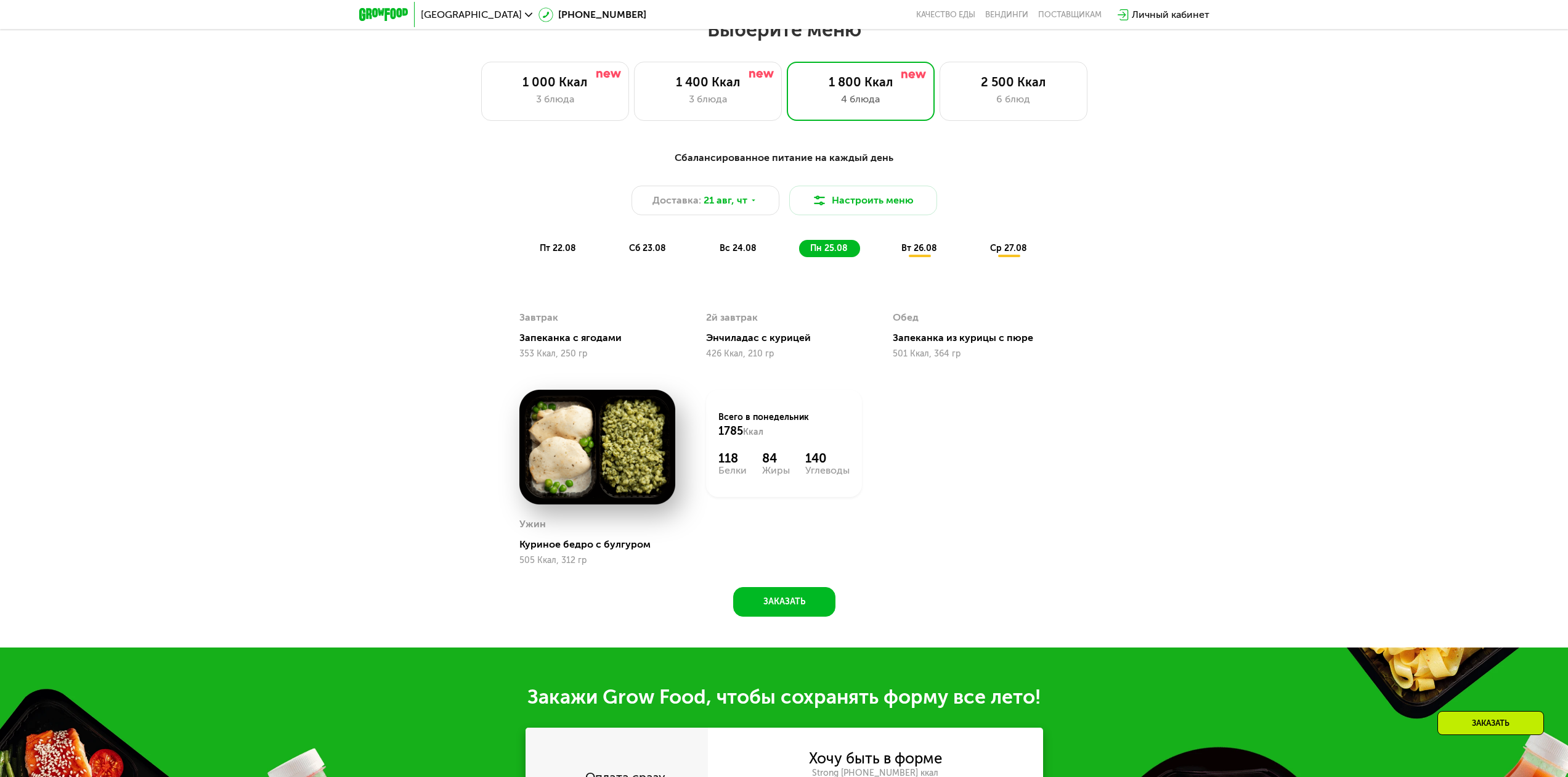
scroll to position [852, 0]
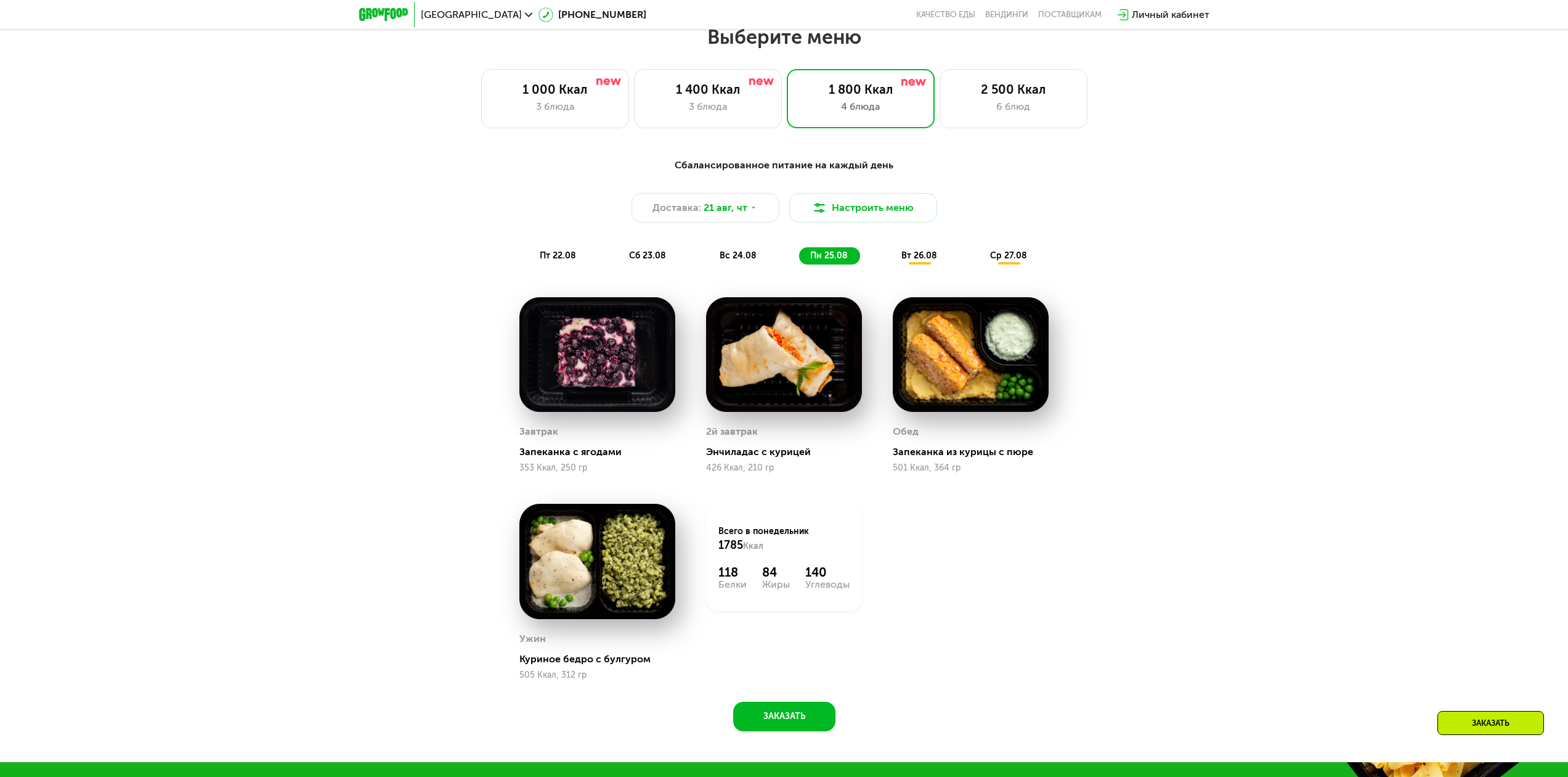
click at [979, 253] on div "вт 26.08" at bounding box center [1009, 256] width 60 height 17
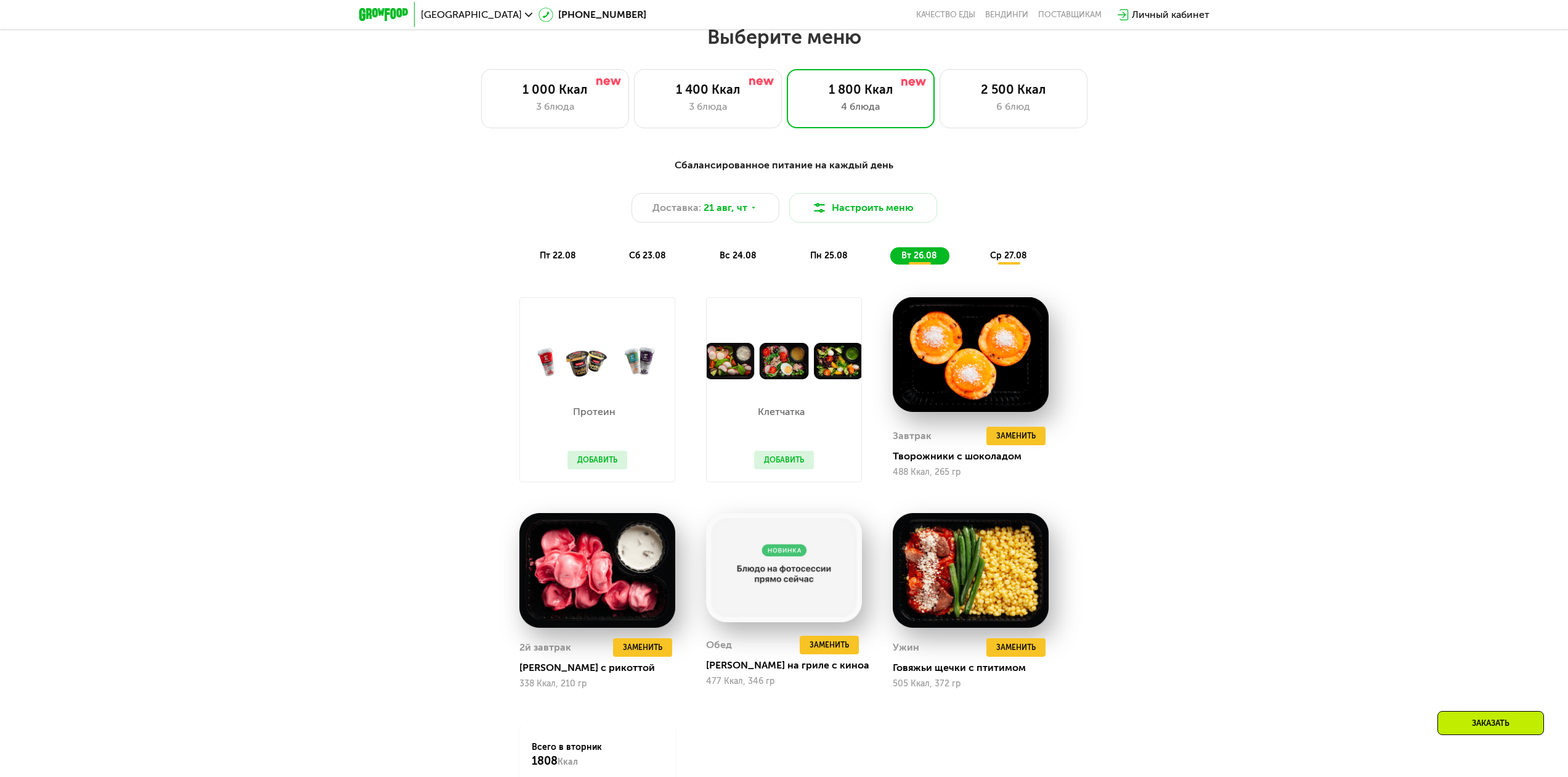
click at [993, 256] on span "ср 27.08" at bounding box center [1009, 255] width 37 height 10
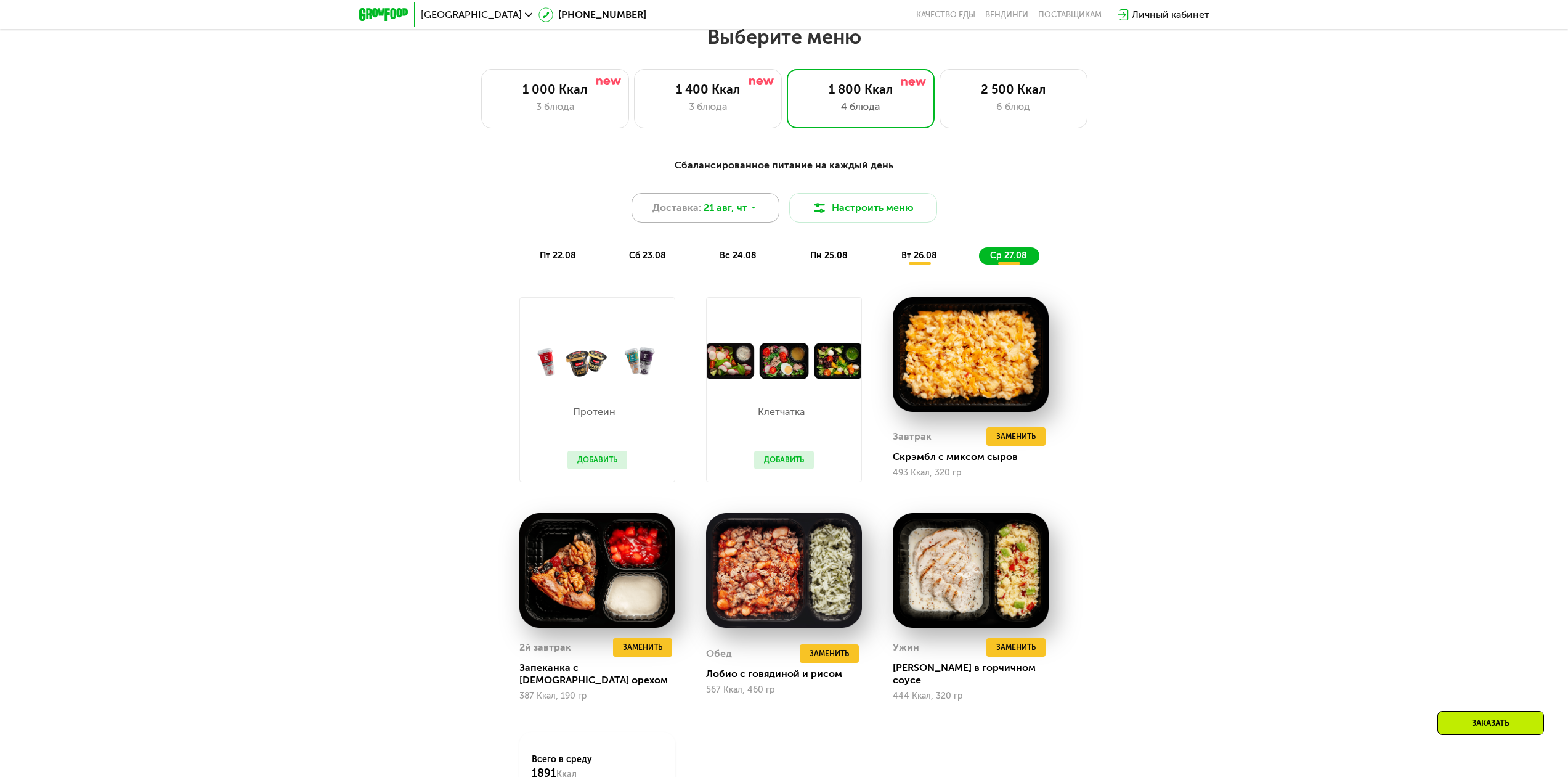
click at [752, 212] on icon at bounding box center [753, 207] width 7 height 7
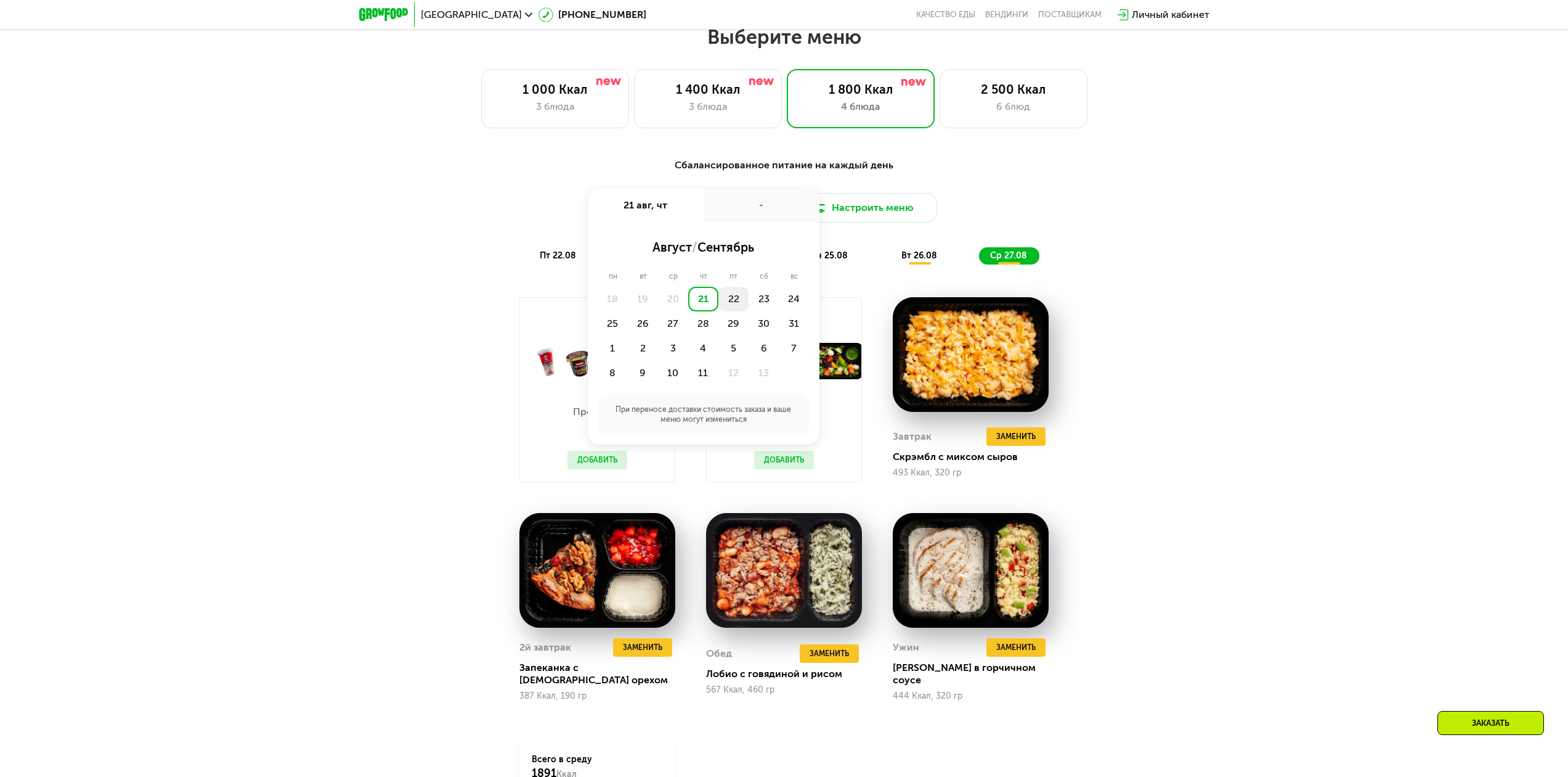
click at [749, 305] on div "22" at bounding box center [764, 299] width 30 height 24
click at [829, 223] on button "Настроить меню" at bounding box center [864, 208] width 148 height 30
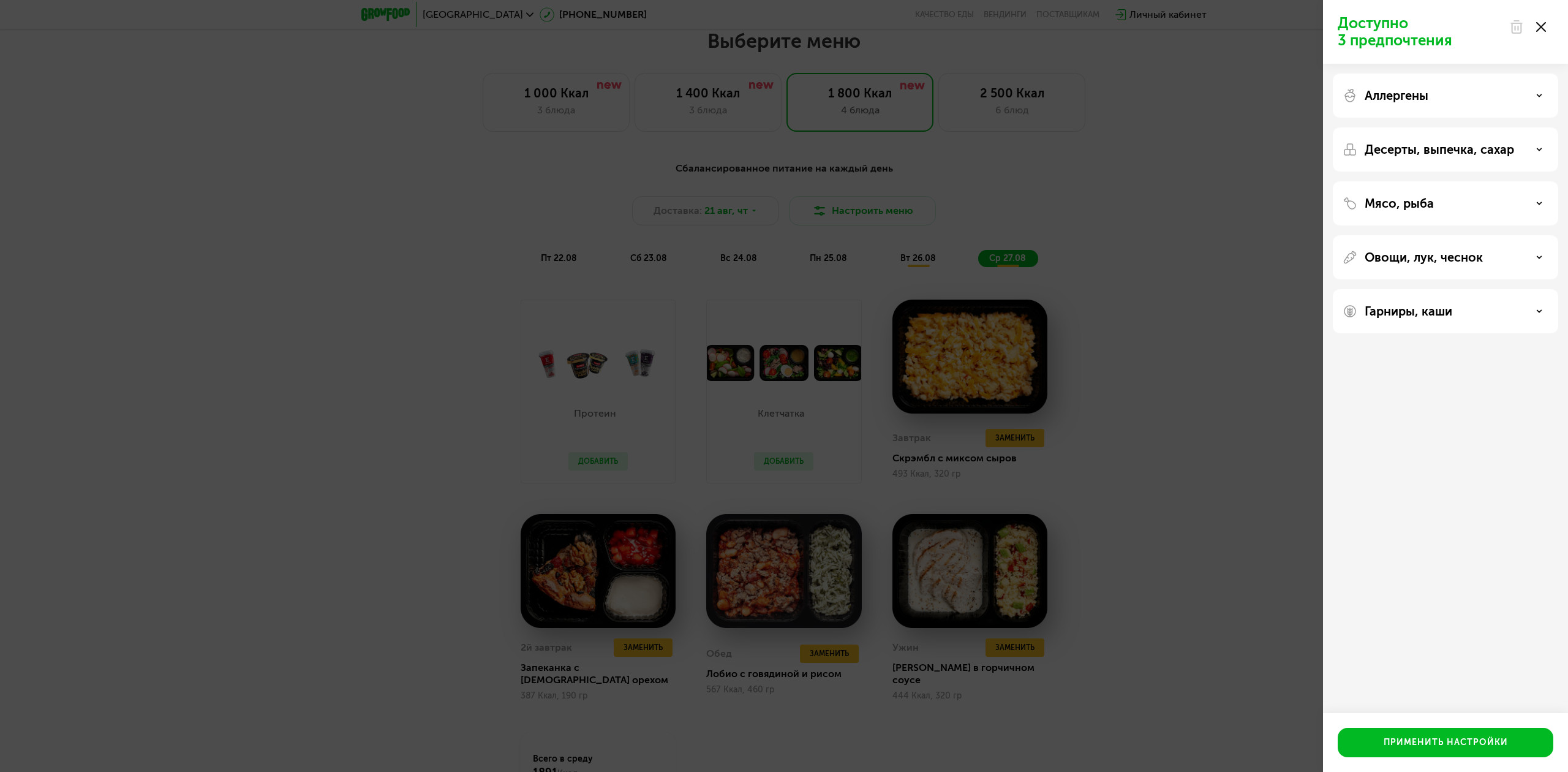
click at [798, 216] on div "Доступно 3 предпочтения Аллергены Десерты, выпечка, сахар Мясо, рыба Овощи, лук…" at bounding box center [784, 386] width 1568 height 772
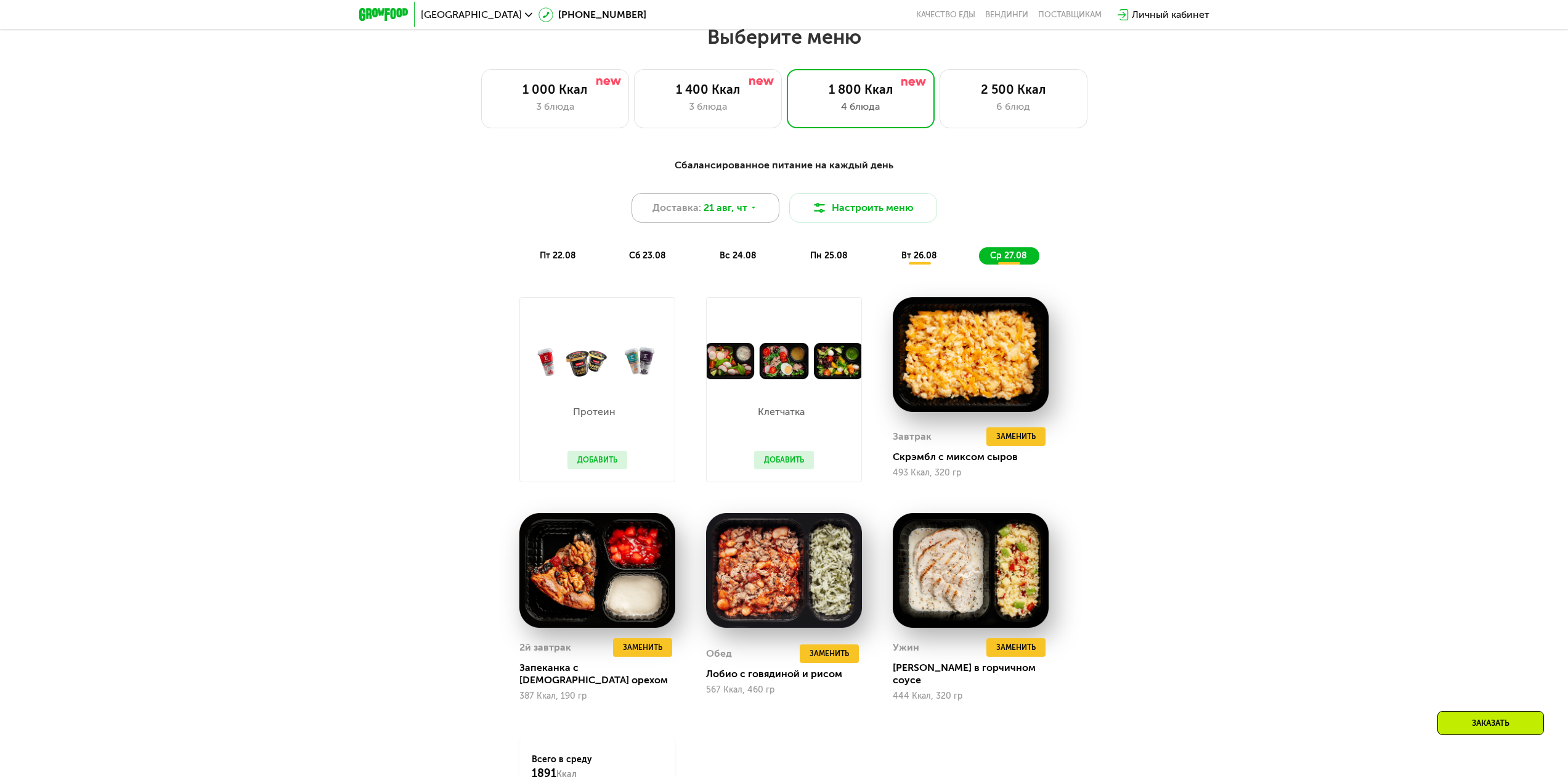
click at [751, 212] on icon at bounding box center [753, 207] width 7 height 7
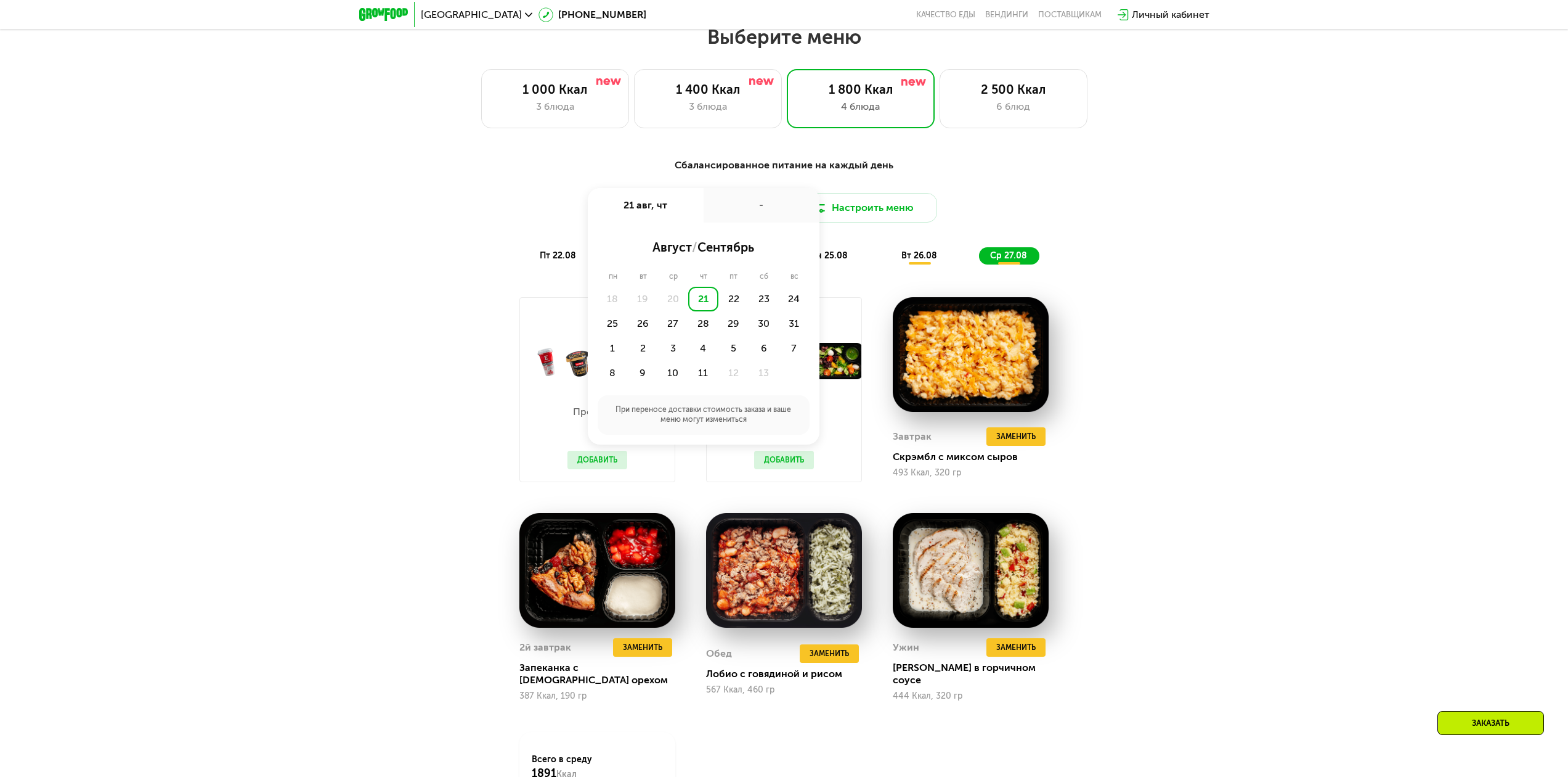
click at [705, 301] on div "21" at bounding box center [703, 299] width 30 height 24
click at [971, 272] on div "Сбалансированное питание на каждый день Доставка: 21 авг, чт 21 авг, чт - Утро …" at bounding box center [784, 211] width 744 height 121
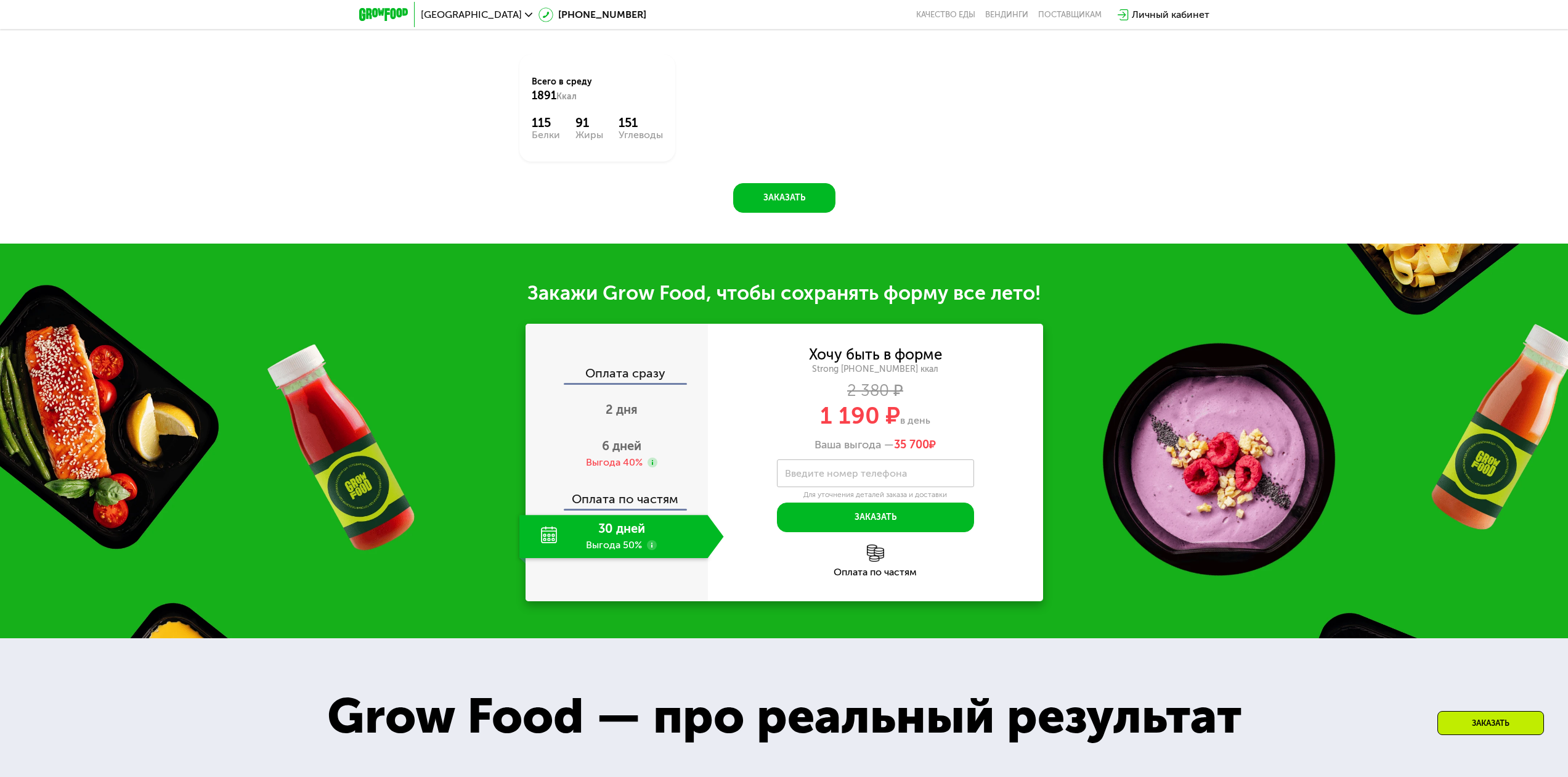
scroll to position [1530, 0]
drag, startPoint x: 824, startPoint y: 402, endPoint x: 898, endPoint y: 400, distance: 74.0
click at [898, 403] on div "1 190 ₽ в день" at bounding box center [875, 415] width 335 height 24
click at [869, 409] on span "1 190 ₽" at bounding box center [860, 415] width 80 height 29
drag, startPoint x: 809, startPoint y: 409, endPoint x: 872, endPoint y: 398, distance: 64.0
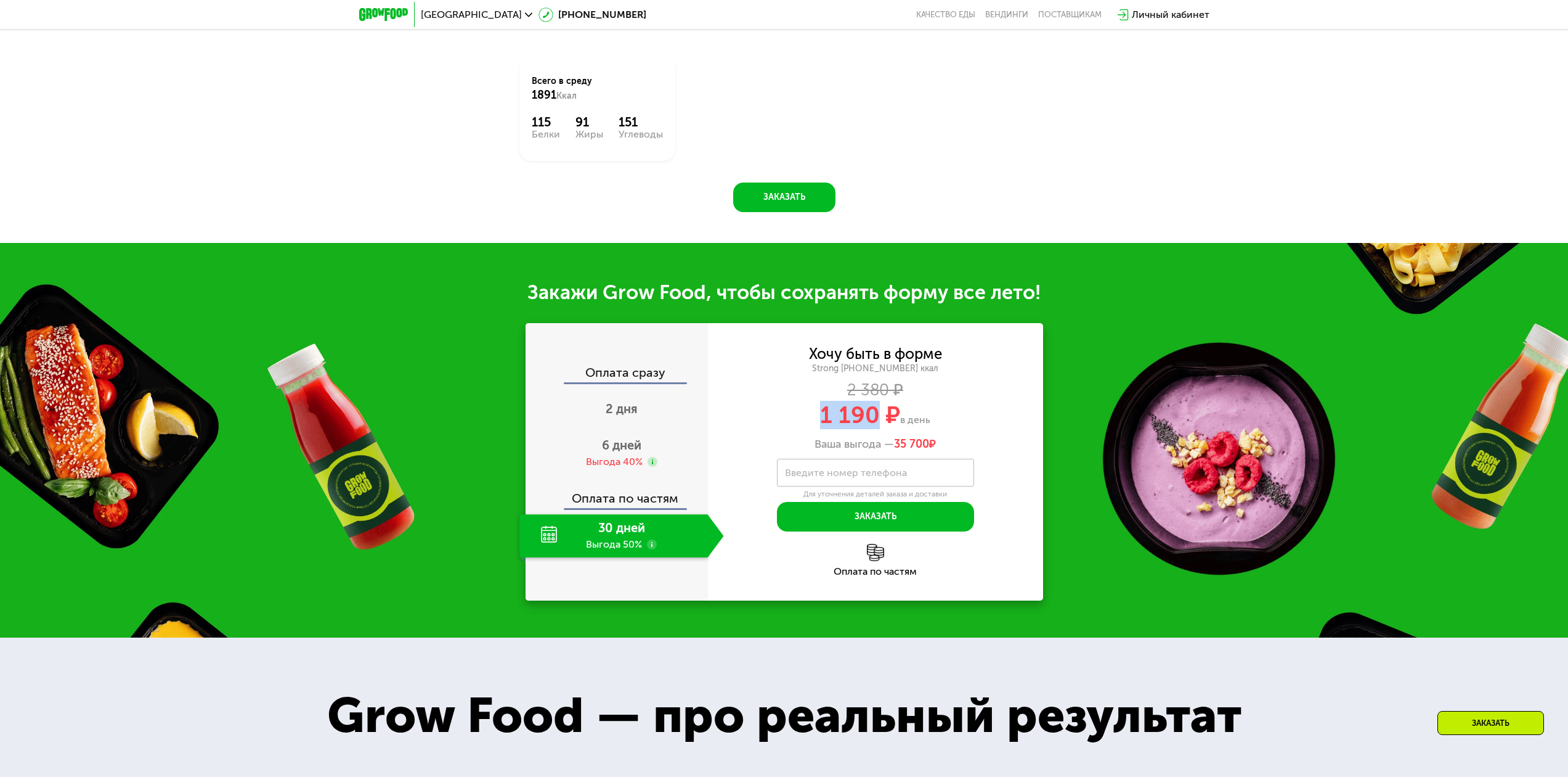
click at [872, 403] on div "1 190 ₽ в день" at bounding box center [875, 415] width 335 height 24
copy span "1 190"
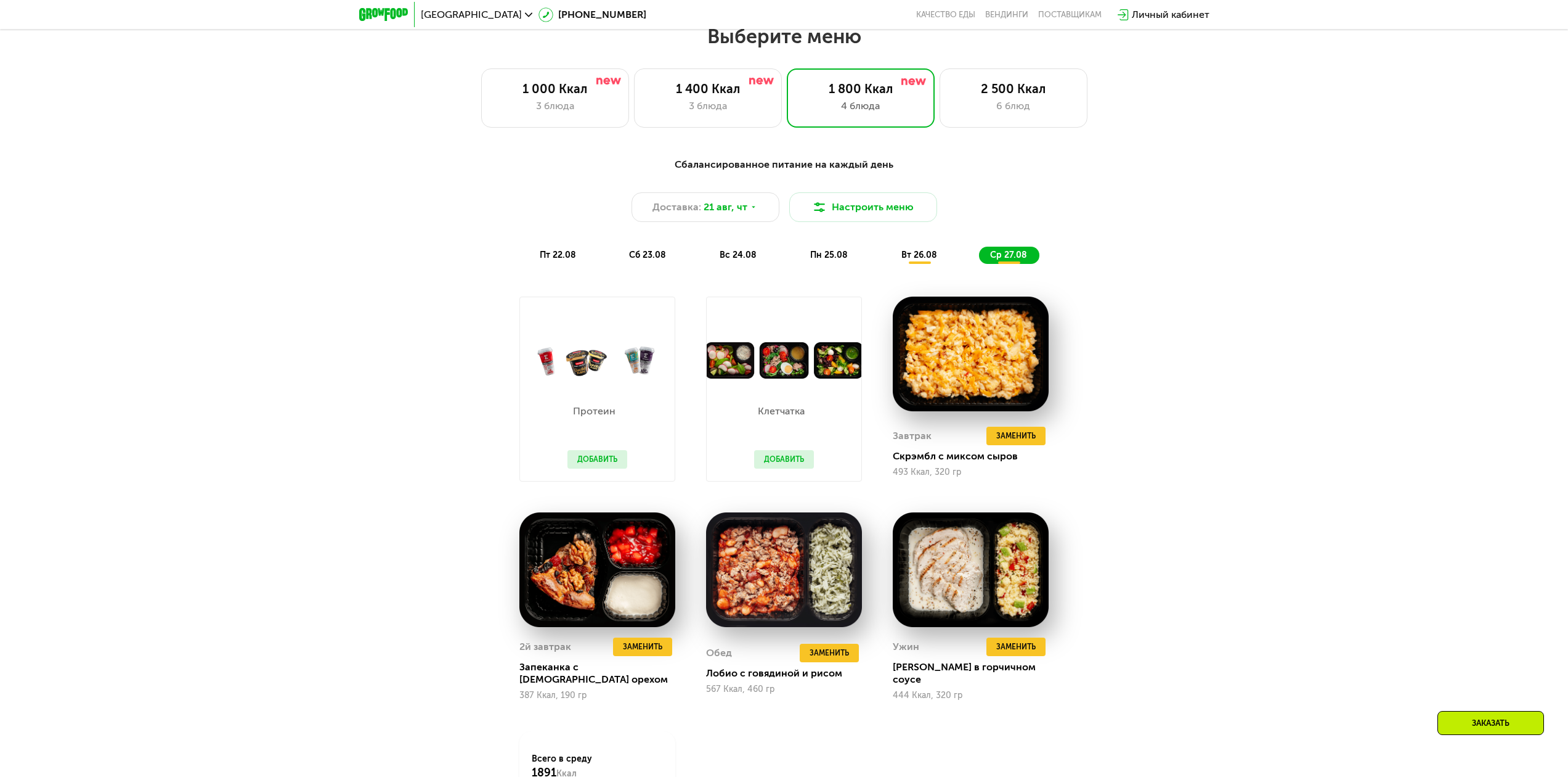
scroll to position [852, 0]
